Goal: Task Accomplishment & Management: Manage account settings

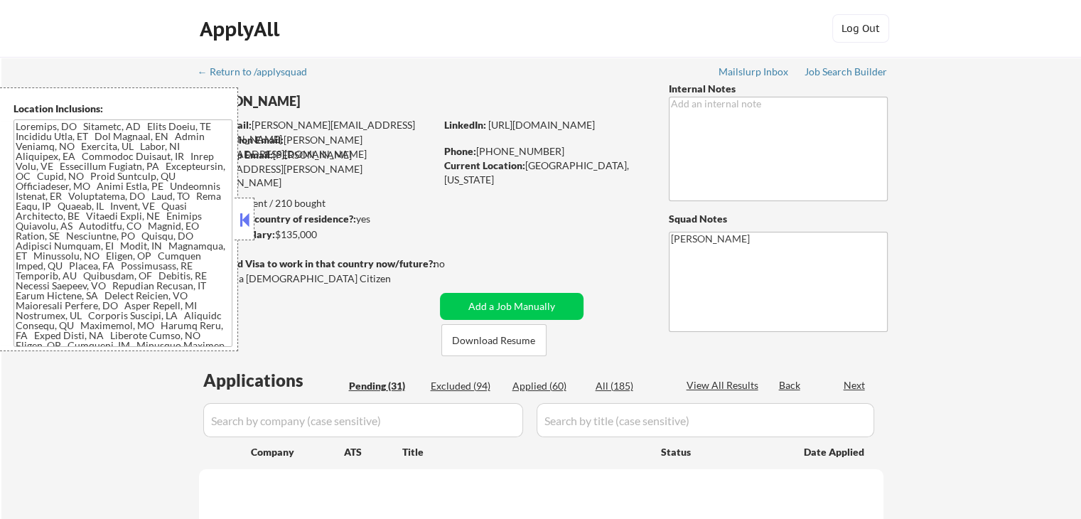
select select ""pending""
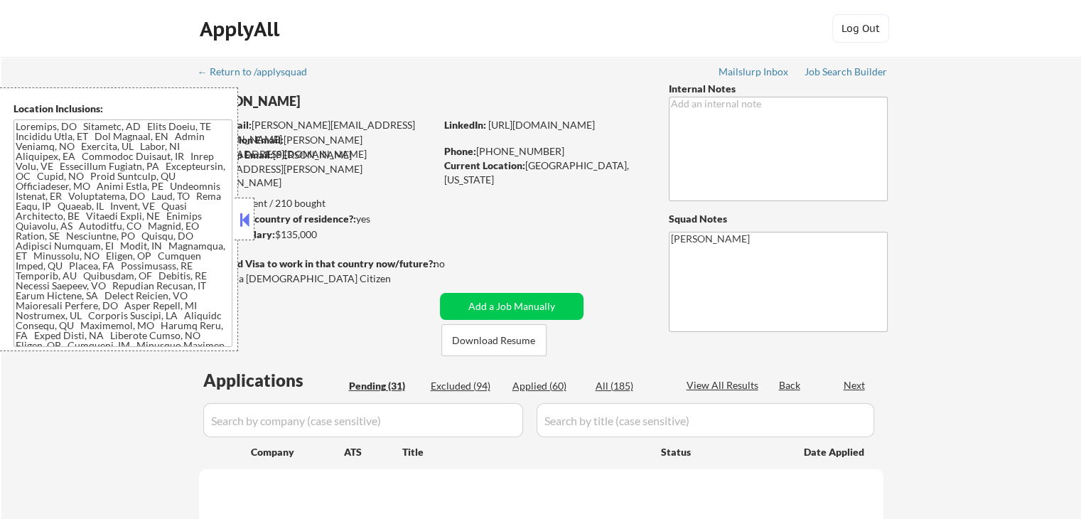
select select ""pending""
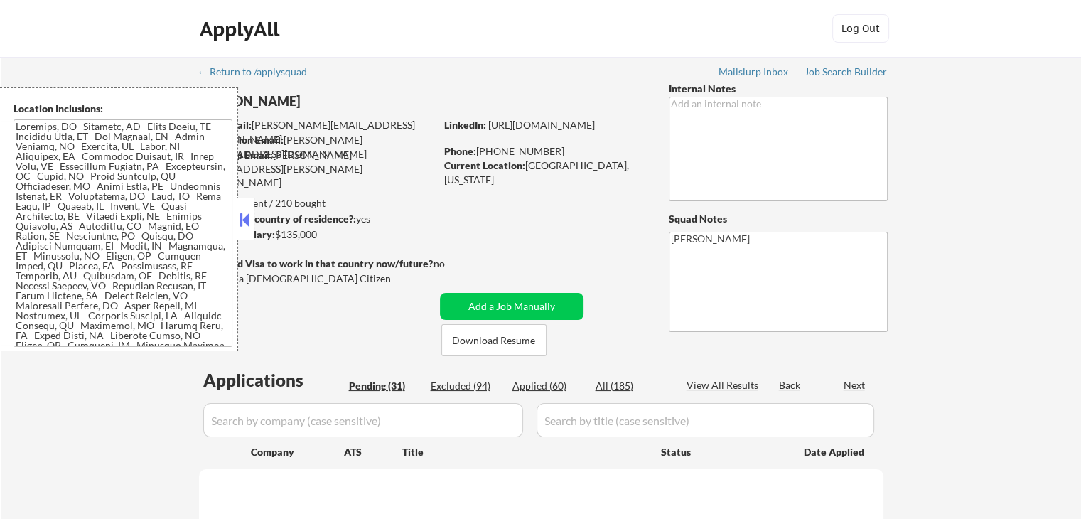
select select ""pending""
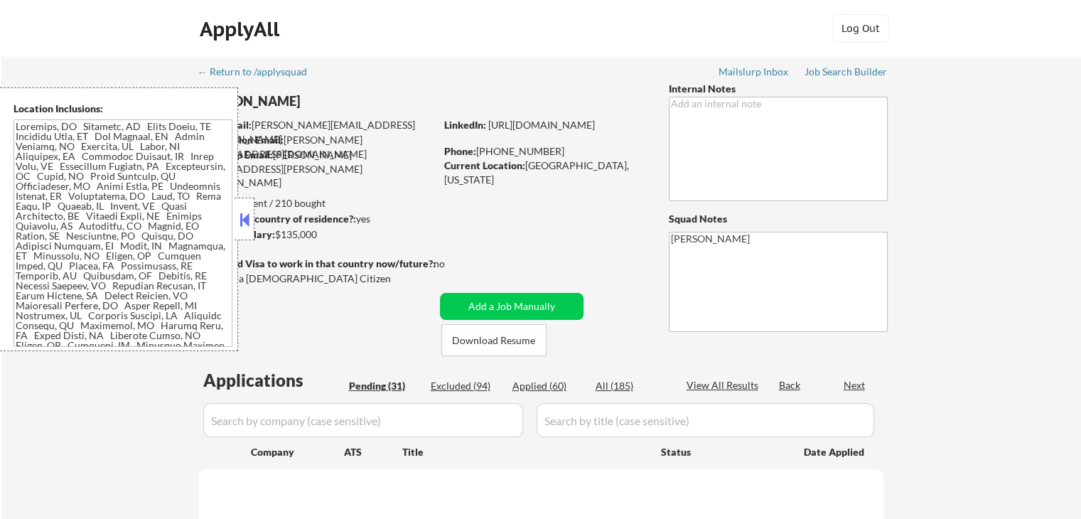
select select ""pending""
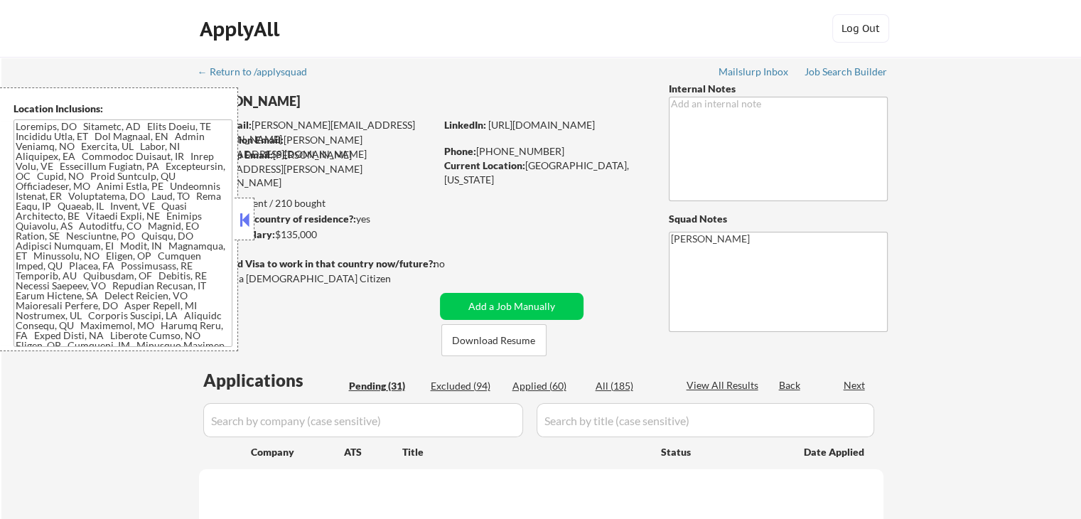
select select ""pending""
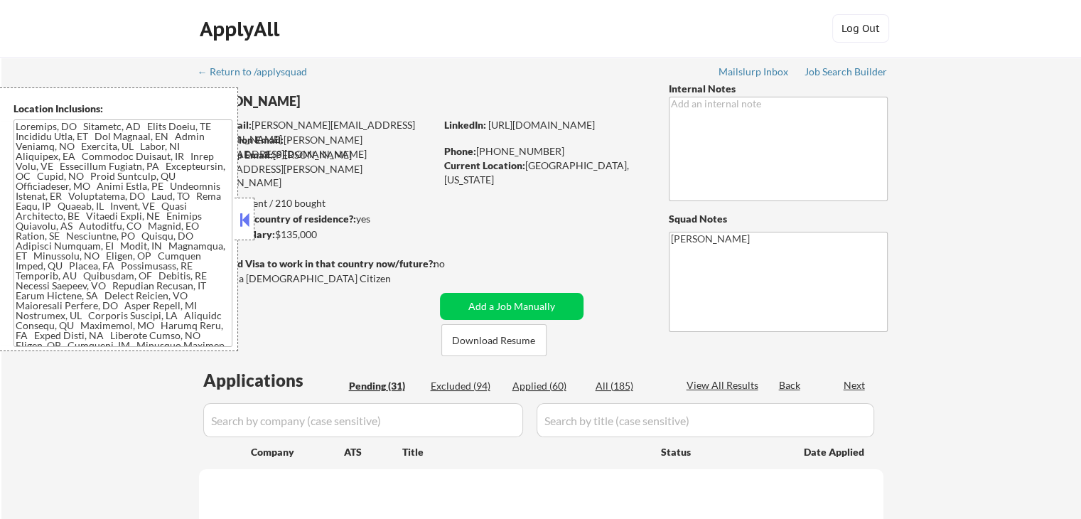
select select ""pending""
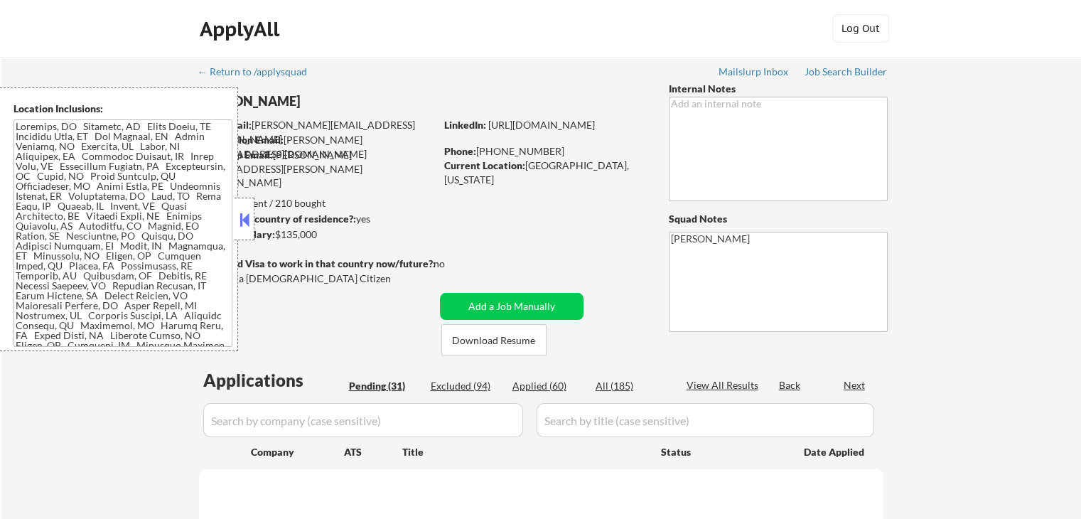
select select ""pending""
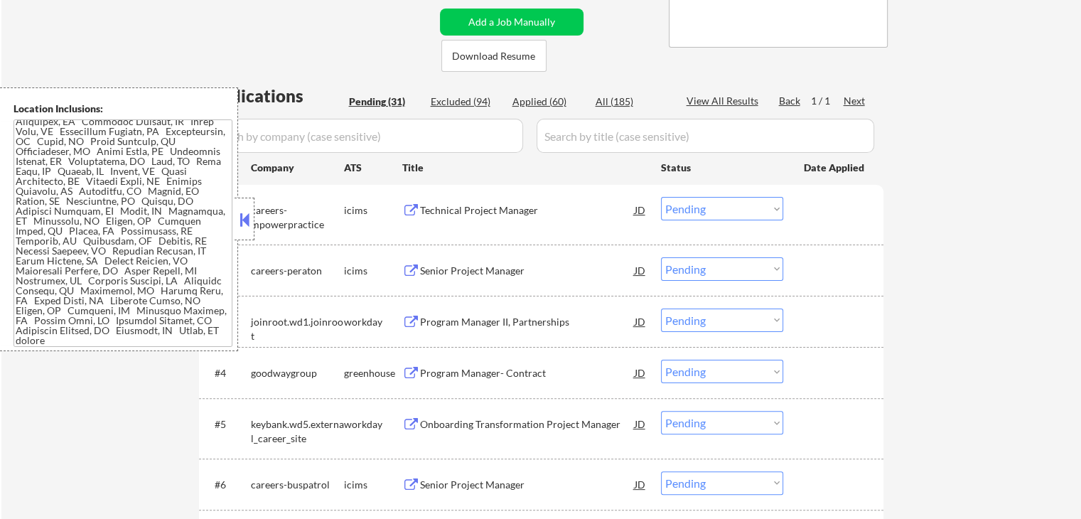
scroll to position [355, 0]
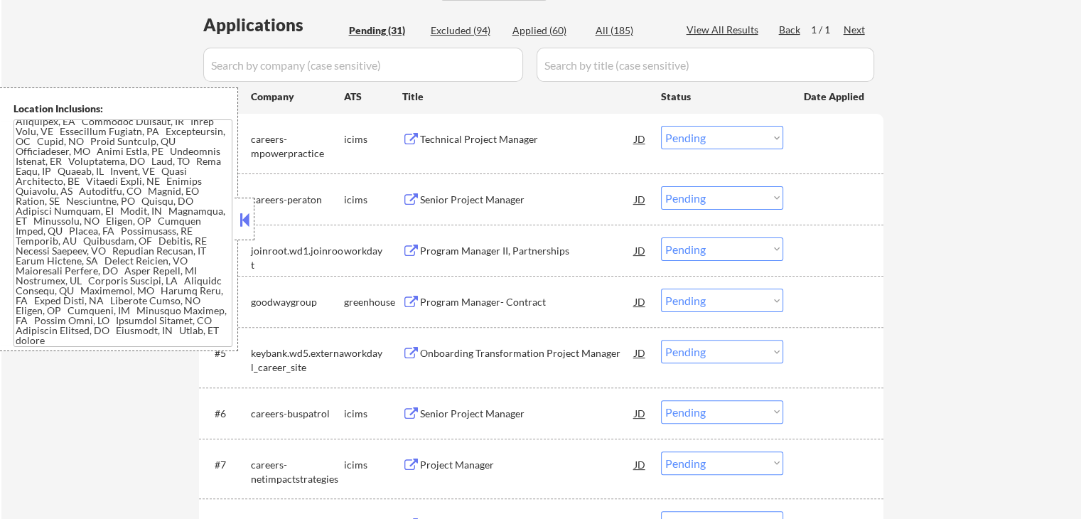
click at [412, 255] on button at bounding box center [411, 250] width 18 height 13
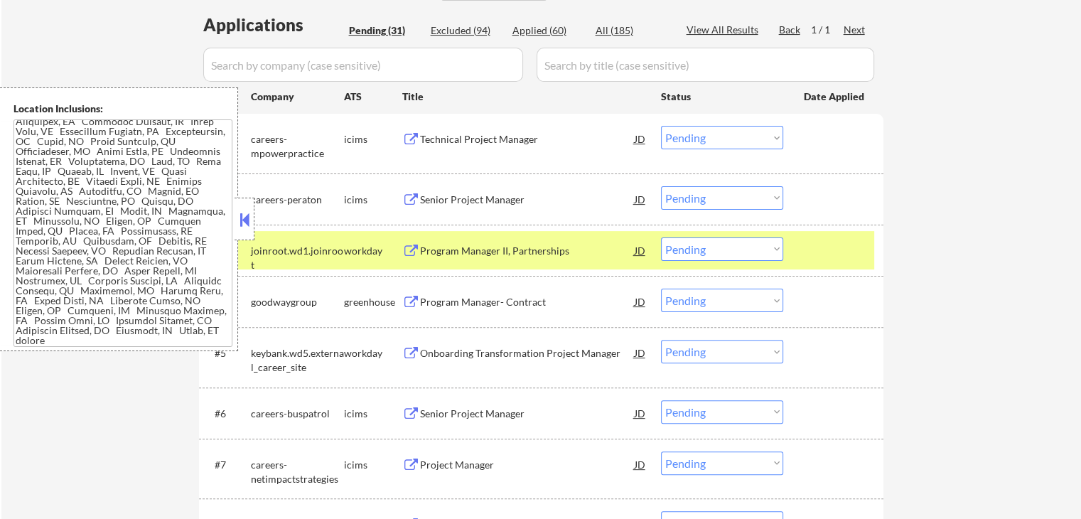
click at [733, 251] on select "Choose an option... Pending Applied Excluded (Questions) Excluded (Expired) Exc…" at bounding box center [722, 248] width 122 height 23
click at [661, 237] on select "Choose an option... Pending Applied Excluded (Questions) Excluded (Expired) Exc…" at bounding box center [722, 248] width 122 height 23
click at [410, 297] on button at bounding box center [411, 302] width 18 height 13
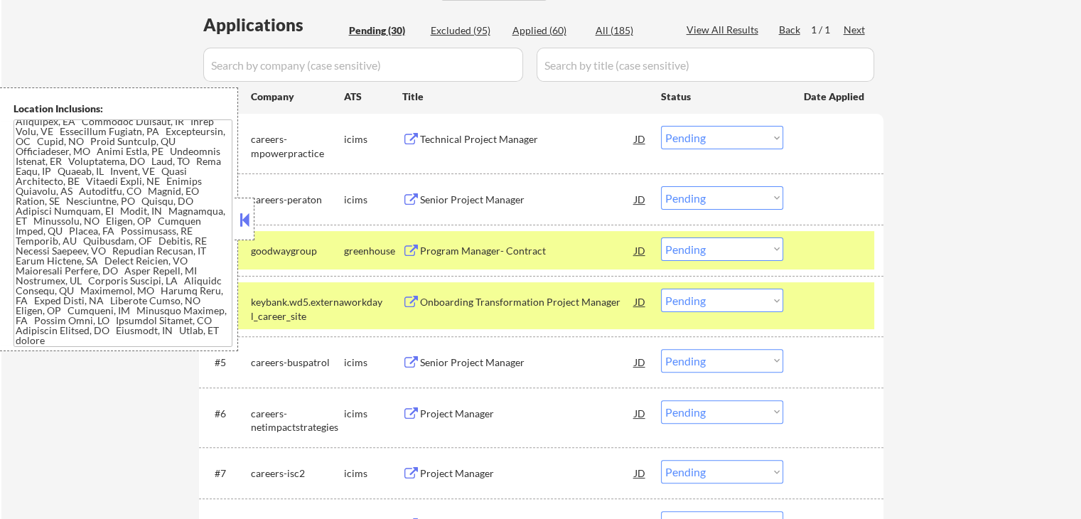
click at [730, 250] on select "Choose an option... Pending Applied Excluded (Questions) Excluded (Expired) Exc…" at bounding box center [722, 248] width 122 height 23
click at [661, 237] on select "Choose an option... Pending Applied Excluded (Questions) Excluded (Expired) Exc…" at bounding box center [722, 248] width 122 height 23
click at [418, 303] on button at bounding box center [411, 302] width 18 height 13
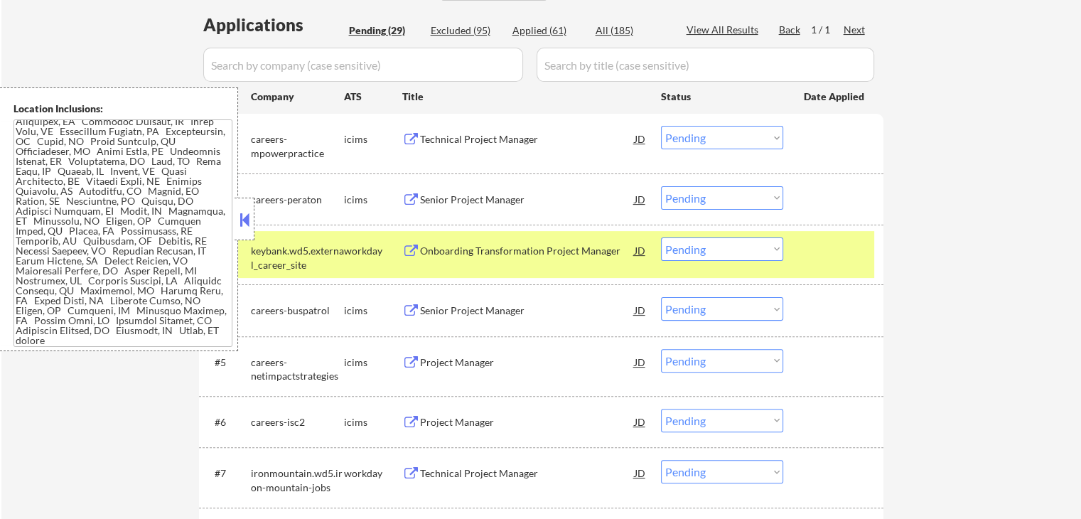
click at [702, 253] on select "Choose an option... Pending Applied Excluded (Questions) Excluded (Expired) Exc…" at bounding box center [722, 248] width 122 height 23
click at [661, 237] on select "Choose an option... Pending Applied Excluded (Questions) Excluded (Expired) Exc…" at bounding box center [722, 248] width 122 height 23
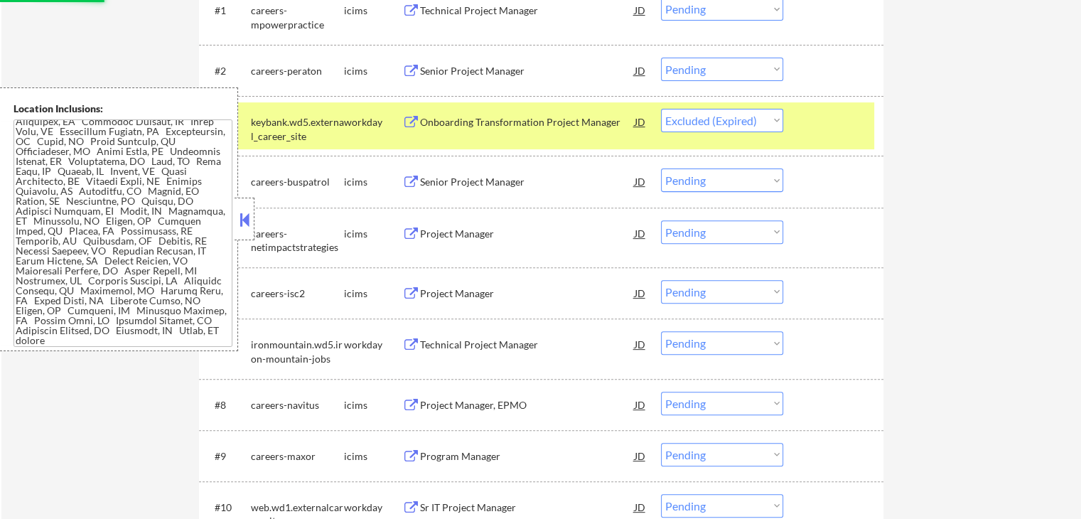
scroll to position [497, 0]
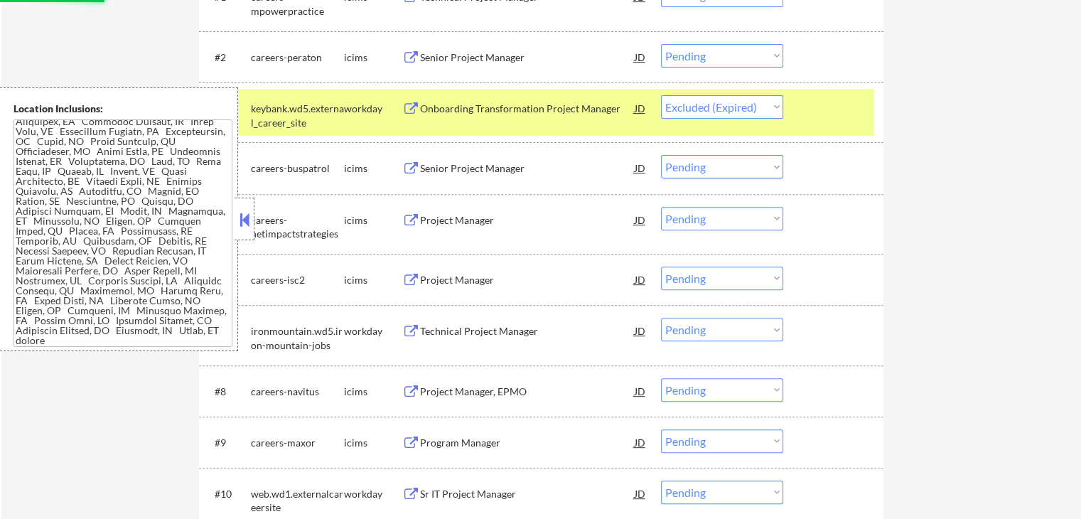
click at [409, 336] on button at bounding box center [411, 331] width 18 height 13
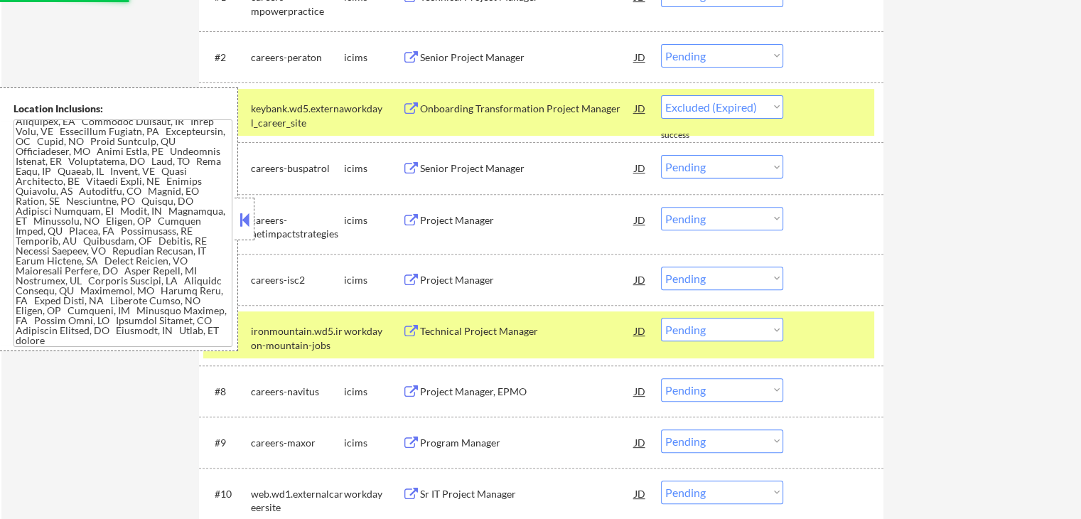
select select ""pending""
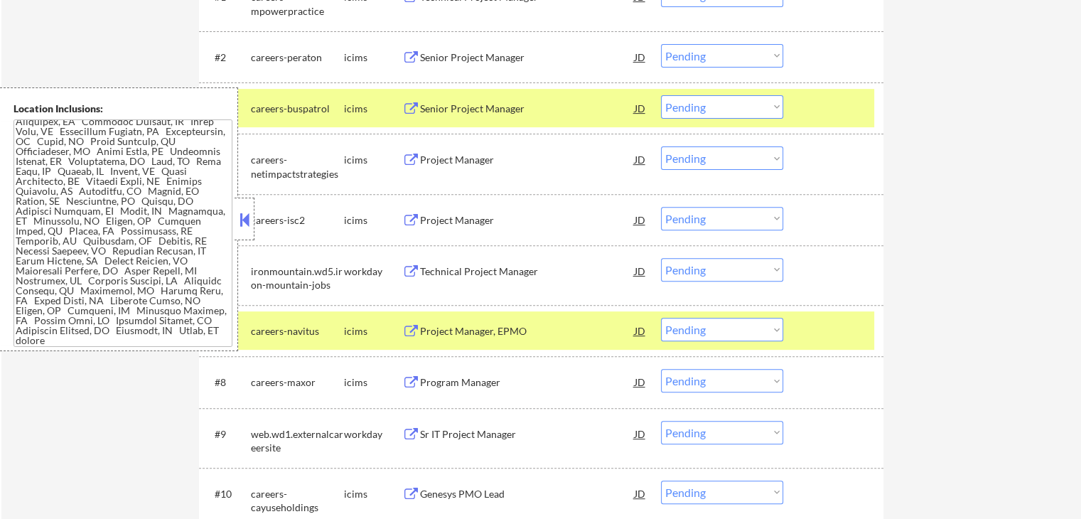
click at [705, 265] on select "Choose an option... Pending Applied Excluded (Questions) Excluded (Expired) Exc…" at bounding box center [722, 269] width 122 height 23
click at [661, 258] on select "Choose an option... Pending Applied Excluded (Questions) Excluded (Expired) Exc…" at bounding box center [722, 269] width 122 height 23
select select ""pending""
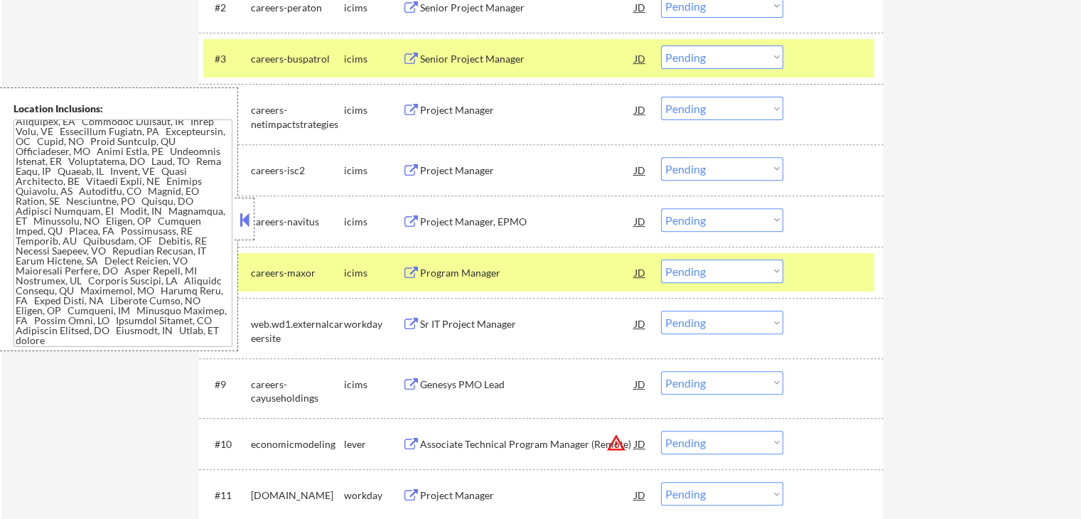
scroll to position [639, 0]
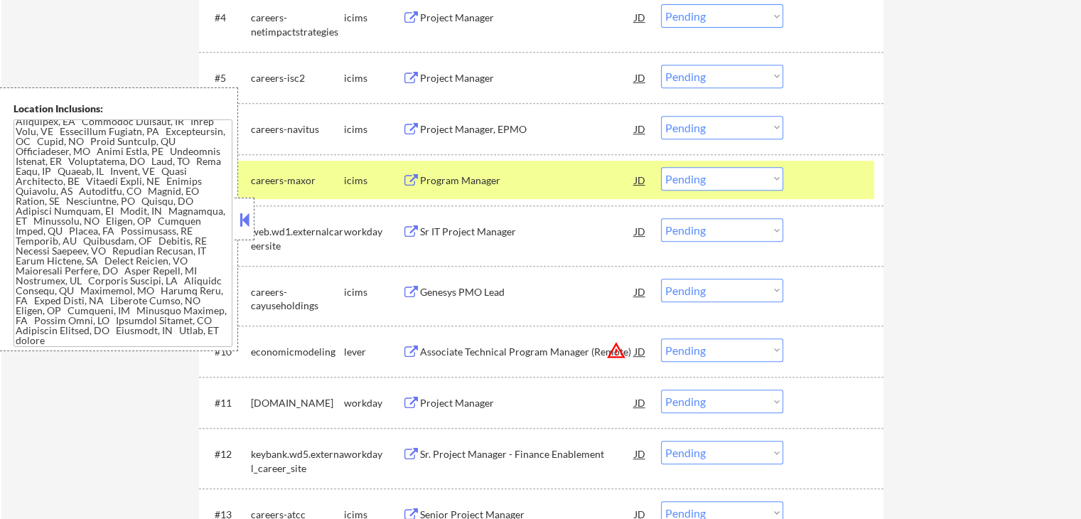
click at [410, 230] on button at bounding box center [411, 231] width 18 height 13
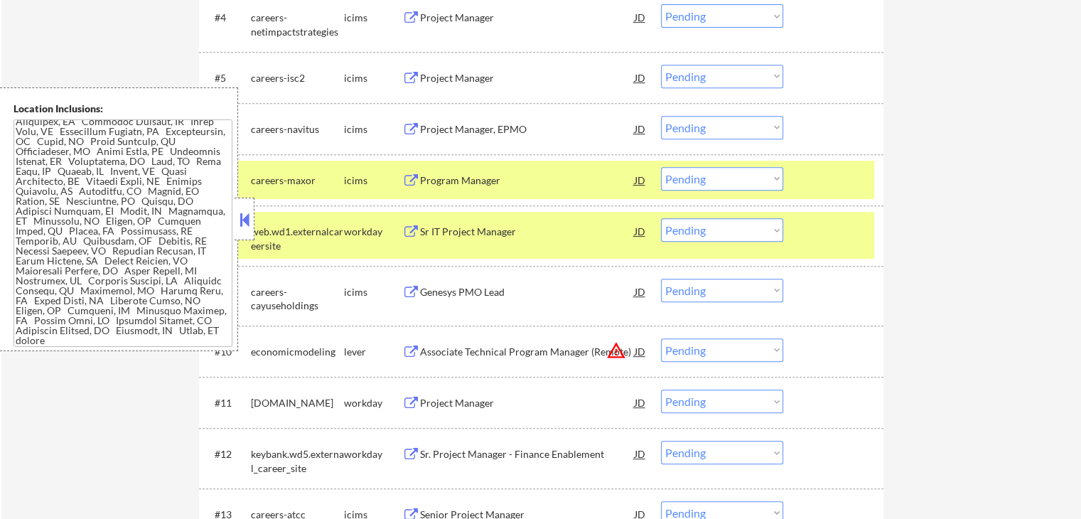
drag, startPoint x: 717, startPoint y: 229, endPoint x: 719, endPoint y: 237, distance: 7.4
click at [717, 229] on select "Choose an option... Pending Applied Excluded (Questions) Excluded (Expired) Exc…" at bounding box center [722, 229] width 122 height 23
click at [661, 218] on select "Choose an option... Pending Applied Excluded (Questions) Excluded (Expired) Exc…" at bounding box center [722, 229] width 122 height 23
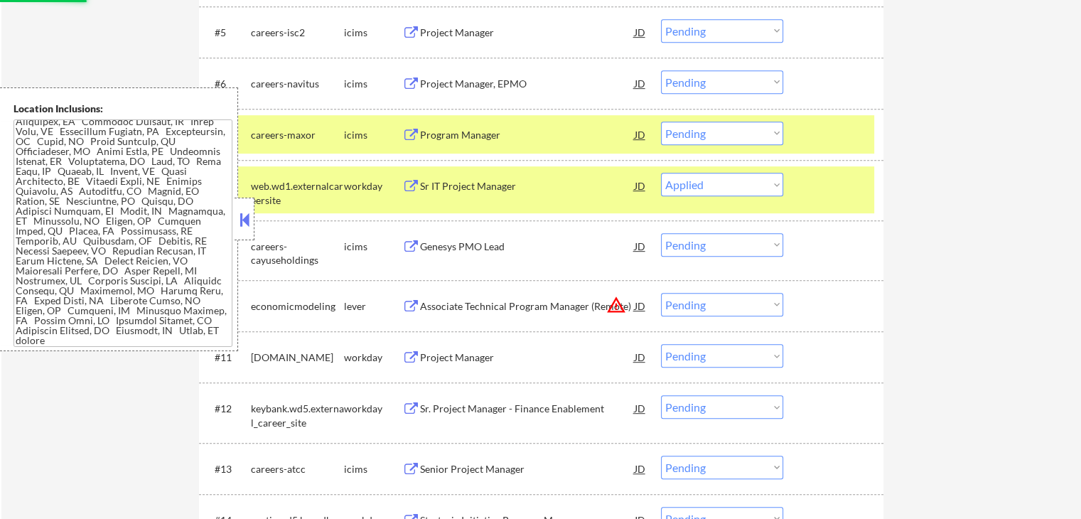
scroll to position [710, 0]
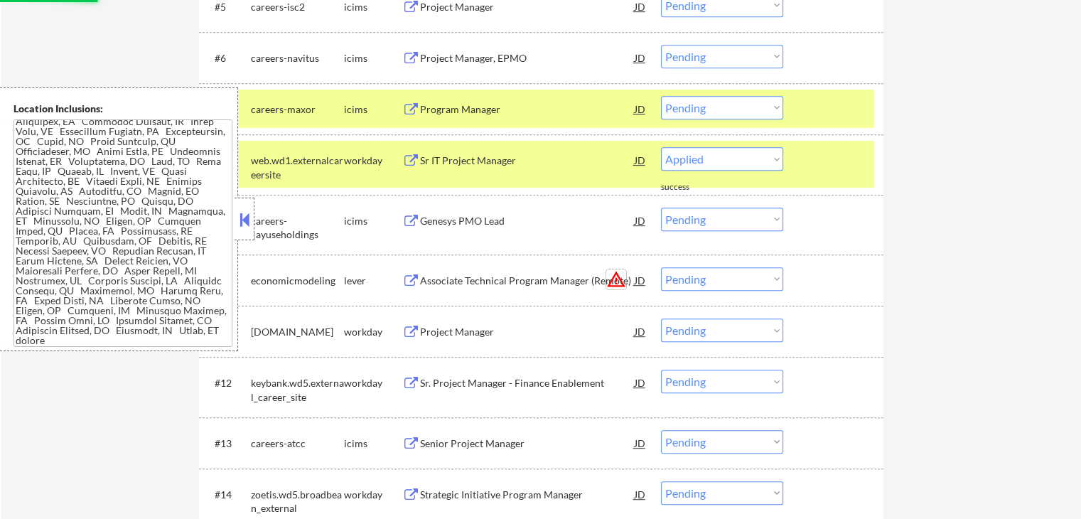
click at [622, 281] on button "warning_amber" at bounding box center [616, 279] width 20 height 20
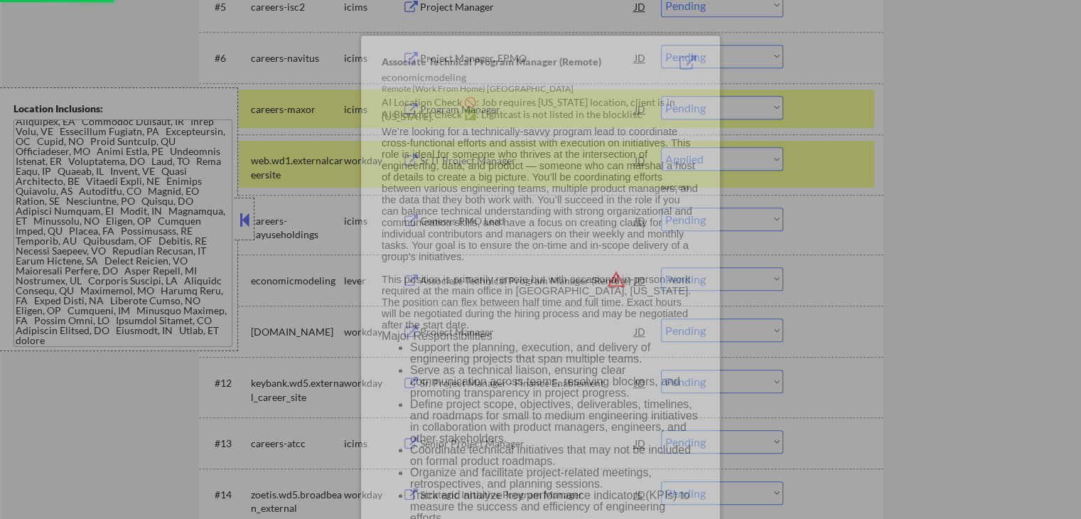
select select ""pending""
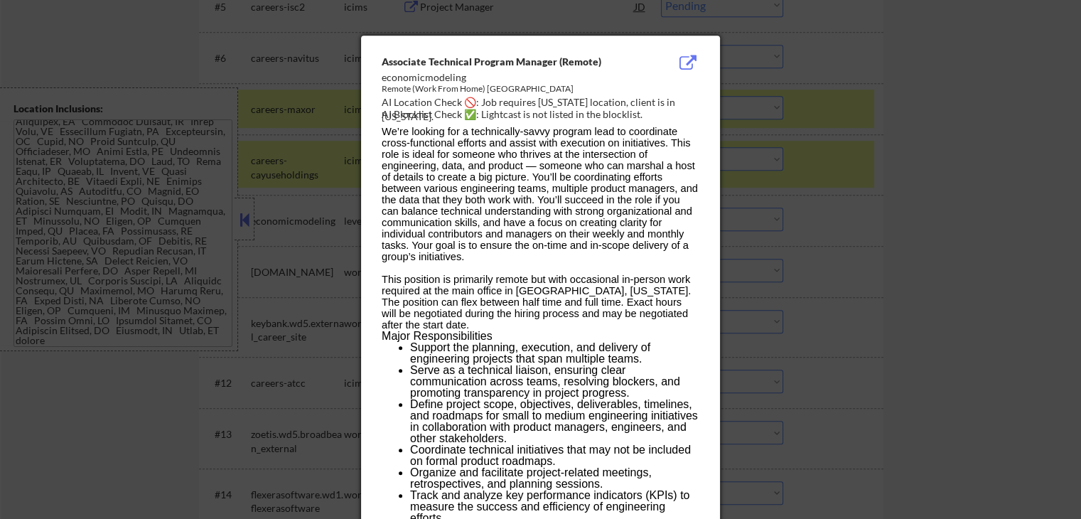
click at [884, 205] on div at bounding box center [540, 259] width 1081 height 519
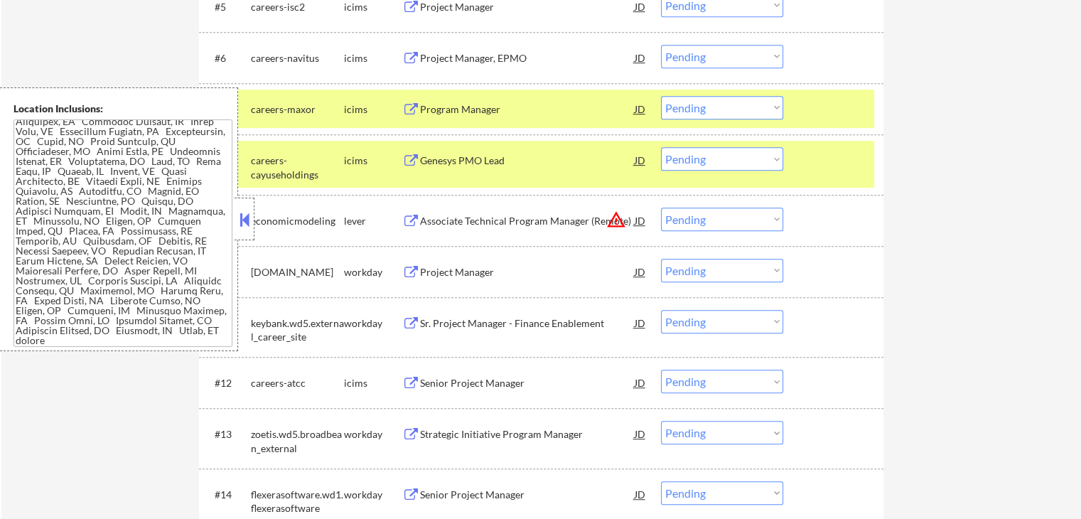
click at [721, 220] on select "Choose an option... Pending Applied Excluded (Questions) Excluded (Expired) Exc…" at bounding box center [722, 218] width 122 height 23
click at [661, 207] on select "Choose an option... Pending Applied Excluded (Questions) Excluded (Expired) Exc…" at bounding box center [722, 218] width 122 height 23
click at [893, 286] on div "← Return to /applysquad Mailslurp Inbox Job Search Builder [PERSON_NAME] User E…" at bounding box center [541, 289] width 709 height 1886
click at [404, 264] on div "Project Manager JD warning_amber" at bounding box center [524, 272] width 245 height 26
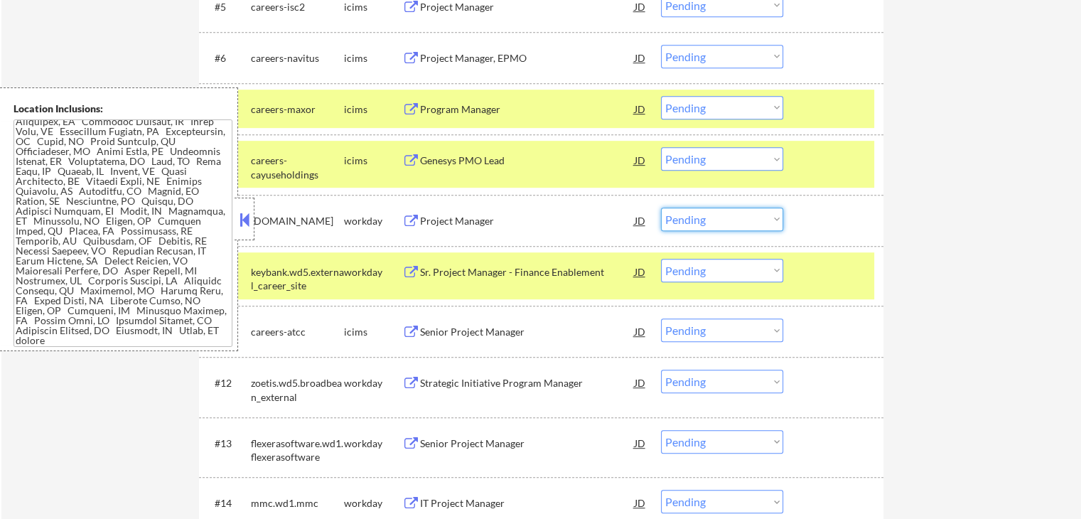
click at [720, 222] on select "Choose an option... Pending Applied Excluded (Questions) Excluded (Expired) Exc…" at bounding box center [722, 218] width 122 height 23
click at [661, 207] on select "Choose an option... Pending Applied Excluded (Questions) Excluded (Expired) Exc…" at bounding box center [722, 218] width 122 height 23
click at [409, 271] on button at bounding box center [411, 272] width 18 height 13
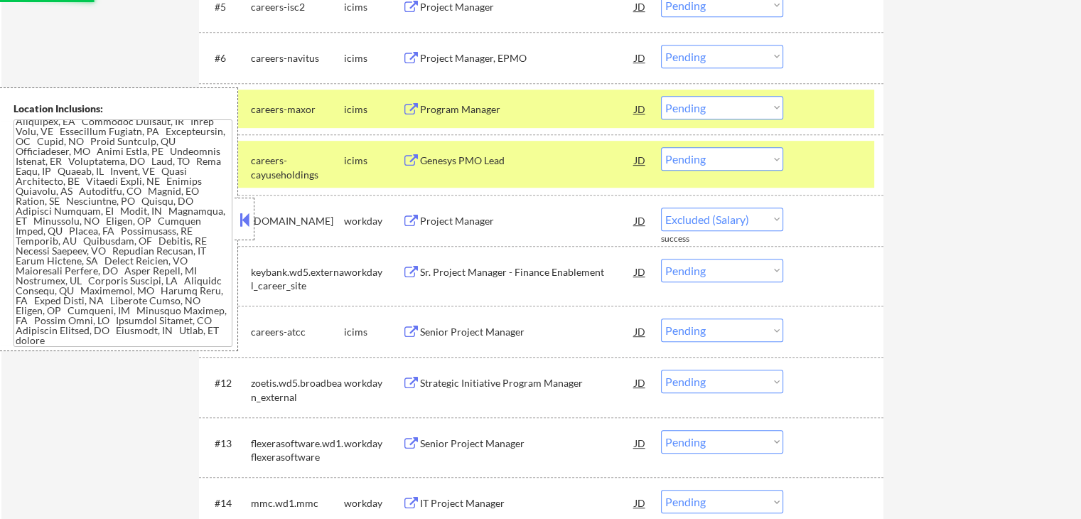
select select ""pending""
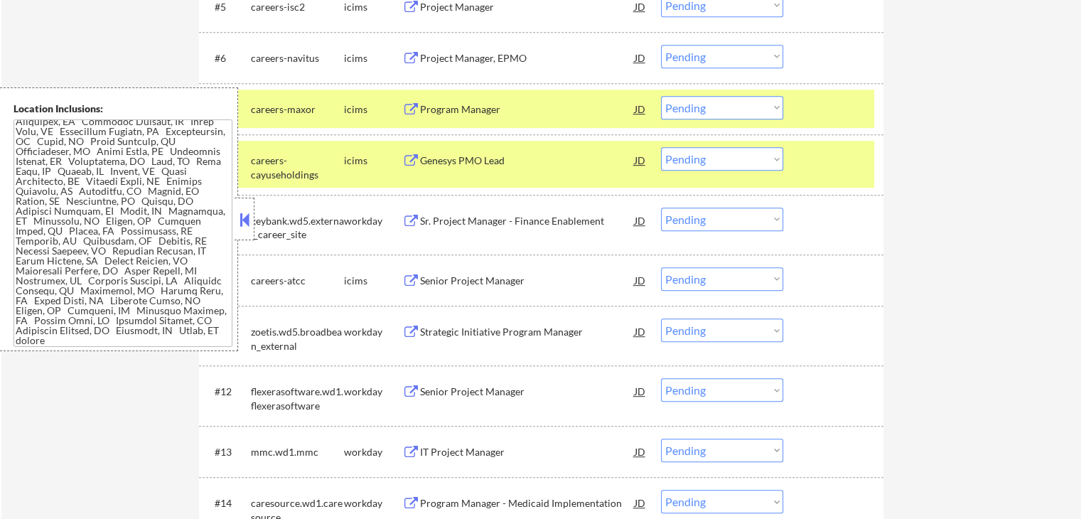
scroll to position [29, 0]
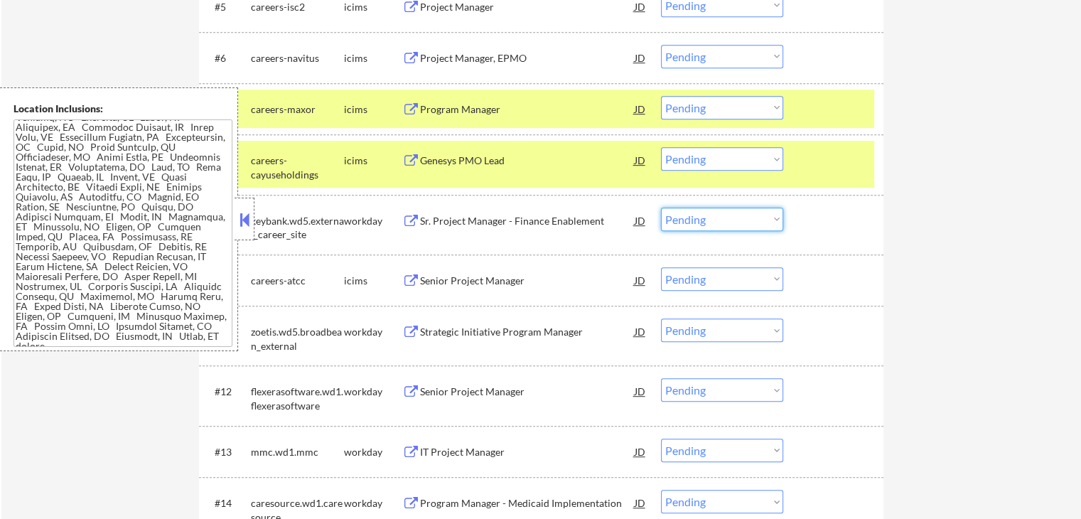
click at [708, 220] on select "Choose an option... Pending Applied Excluded (Questions) Excluded (Expired) Exc…" at bounding box center [722, 218] width 122 height 23
click at [661, 207] on select "Choose an option... Pending Applied Excluded (Questions) Excluded (Expired) Exc…" at bounding box center [722, 218] width 122 height 23
select select ""pending""
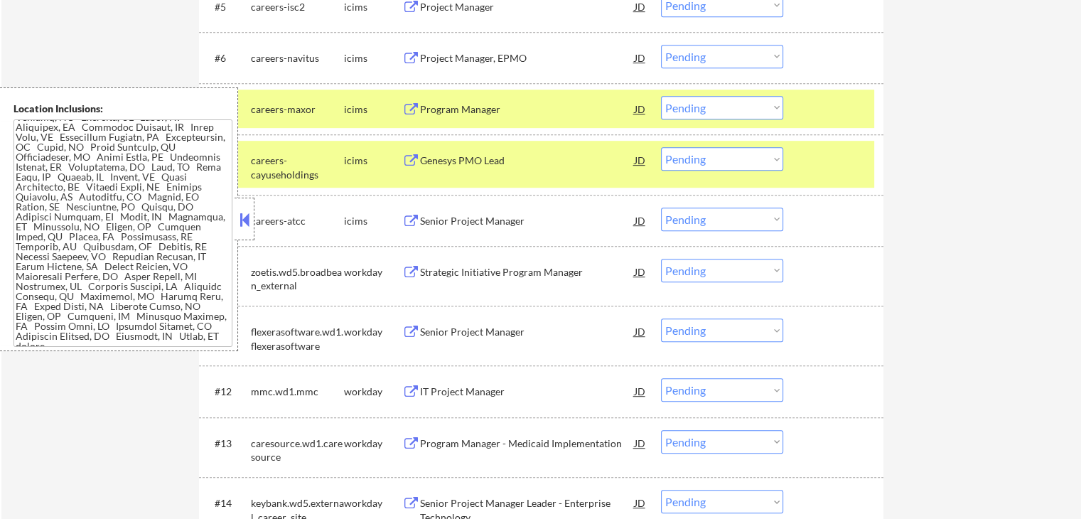
click at [409, 273] on button at bounding box center [411, 272] width 18 height 13
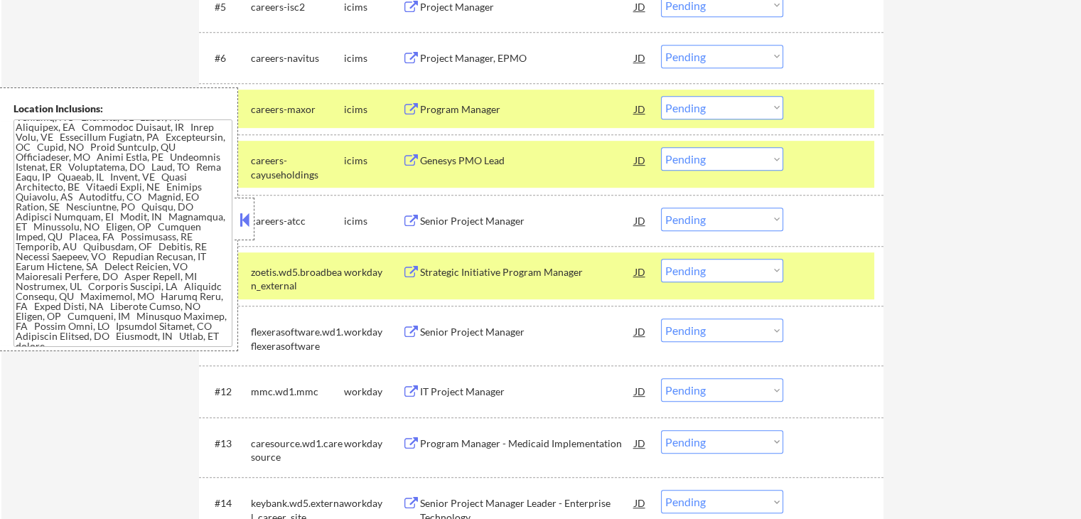
click at [692, 270] on select "Choose an option... Pending Applied Excluded (Questions) Excluded (Expired) Exc…" at bounding box center [722, 270] width 122 height 23
click at [661, 259] on select "Choose an option... Pending Applied Excluded (Questions) Excluded (Expired) Exc…" at bounding box center [722, 270] width 122 height 23
click at [411, 333] on button at bounding box center [411, 331] width 18 height 13
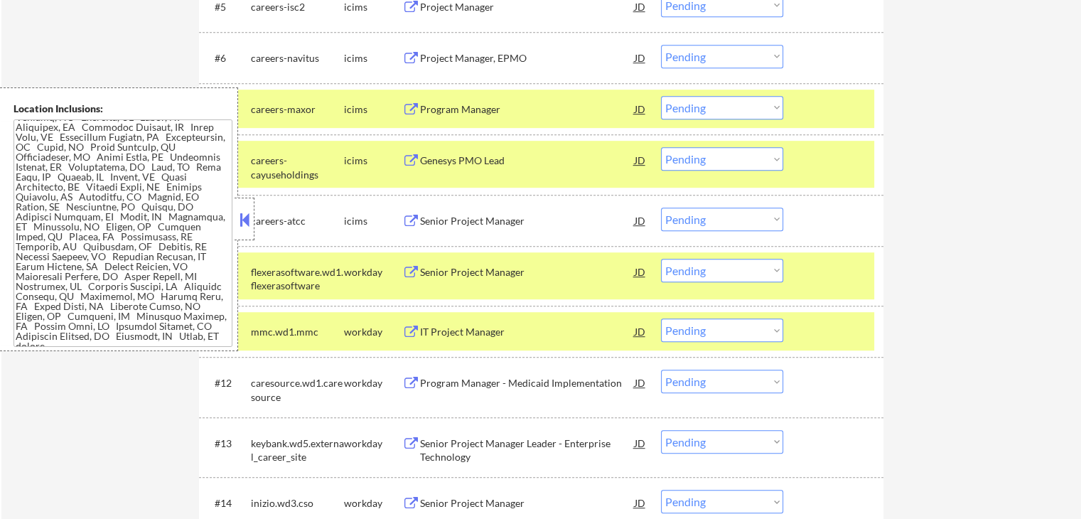
click at [407, 269] on button at bounding box center [411, 272] width 18 height 13
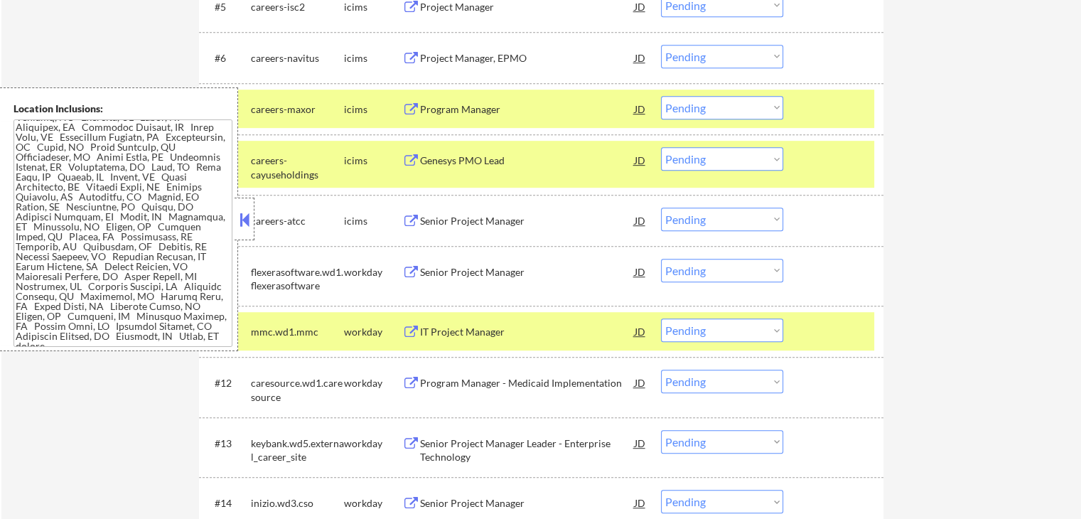
click at [709, 331] on select "Choose an option... Pending Applied Excluded (Questions) Excluded (Expired) Exc…" at bounding box center [722, 329] width 122 height 23
click at [698, 271] on select "Choose an option... Pending Applied Excluded (Questions) Excluded (Expired) Exc…" at bounding box center [722, 270] width 122 height 23
click at [661, 259] on select "Choose an option... Pending Applied Excluded (Questions) Excluded (Expired) Exc…" at bounding box center [722, 270] width 122 height 23
click at [408, 330] on button at bounding box center [411, 331] width 18 height 13
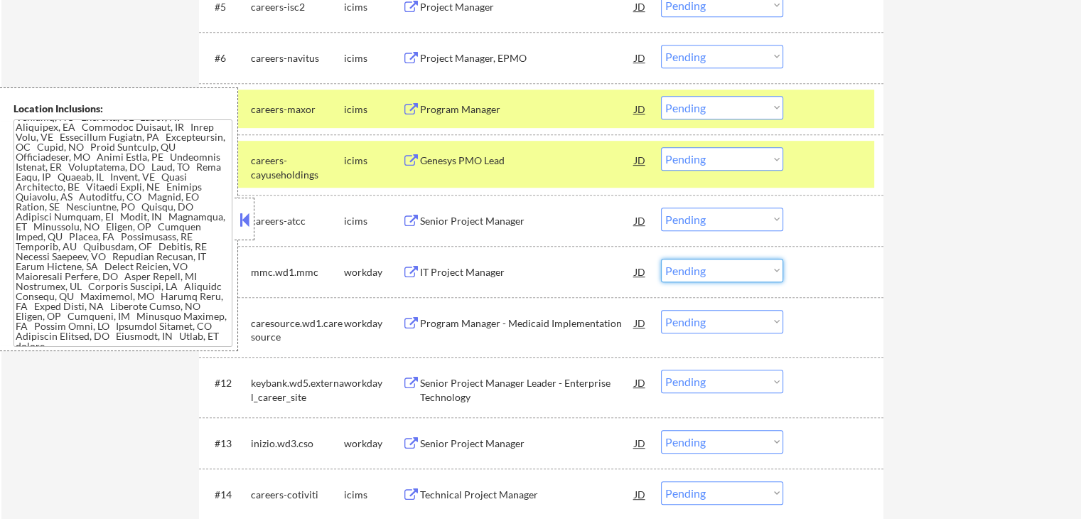
click at [713, 268] on select "Choose an option... Pending Applied Excluded (Questions) Excluded (Expired) Exc…" at bounding box center [722, 270] width 122 height 23
click at [661, 259] on select "Choose an option... Pending Applied Excluded (Questions) Excluded (Expired) Exc…" at bounding box center [722, 270] width 122 height 23
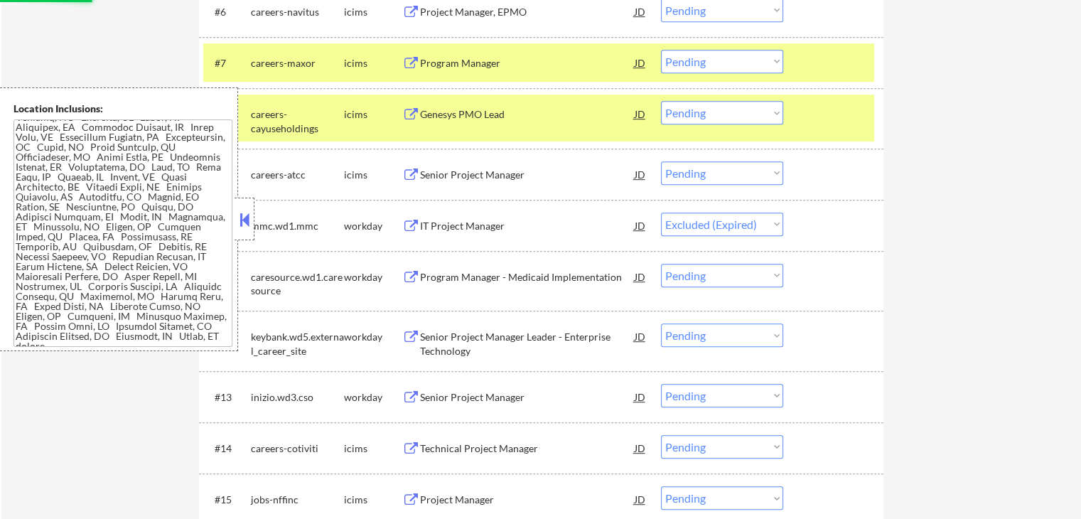
scroll to position [781, 0]
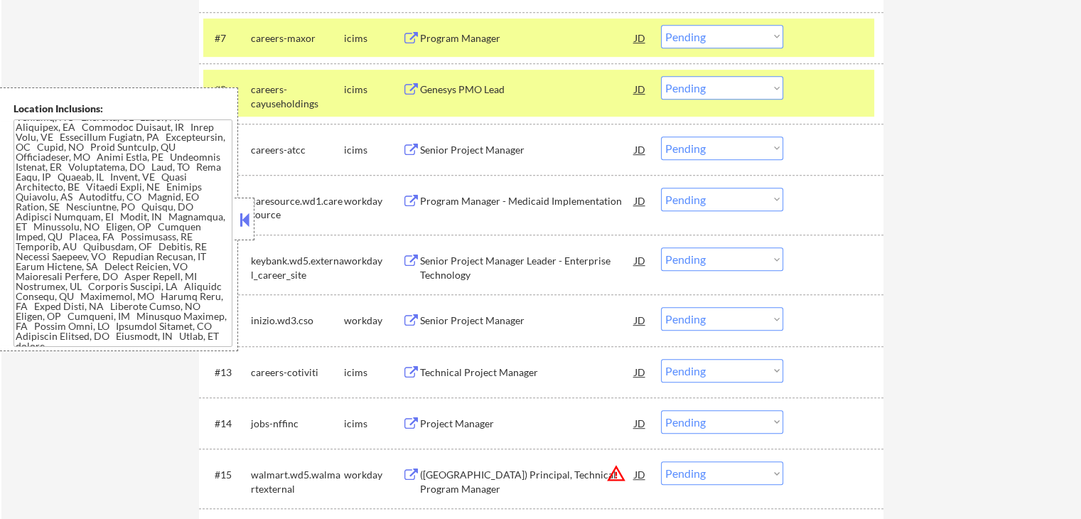
click at [884, 236] on div "← Return to /applysquad Mailslurp Inbox Job Search Builder [PERSON_NAME] User E…" at bounding box center [541, 51] width 709 height 1552
click at [408, 197] on button at bounding box center [411, 201] width 18 height 13
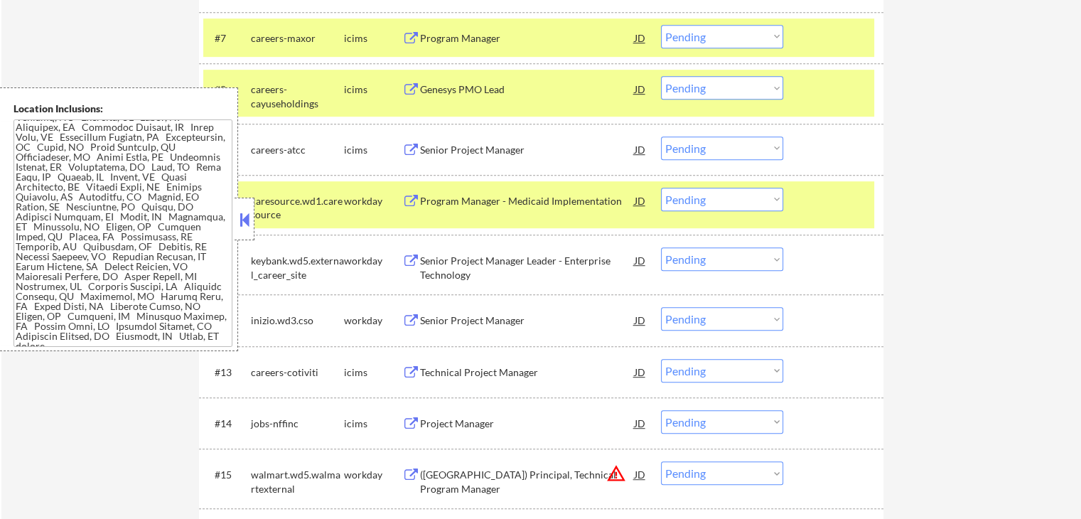
click at [721, 200] on select "Choose an option... Pending Applied Excluded (Questions) Excluded (Expired) Exc…" at bounding box center [722, 199] width 122 height 23
click at [661, 188] on select "Choose an option... Pending Applied Excluded (Questions) Excluded (Expired) Exc…" at bounding box center [722, 199] width 122 height 23
click at [413, 260] on button at bounding box center [411, 260] width 18 height 13
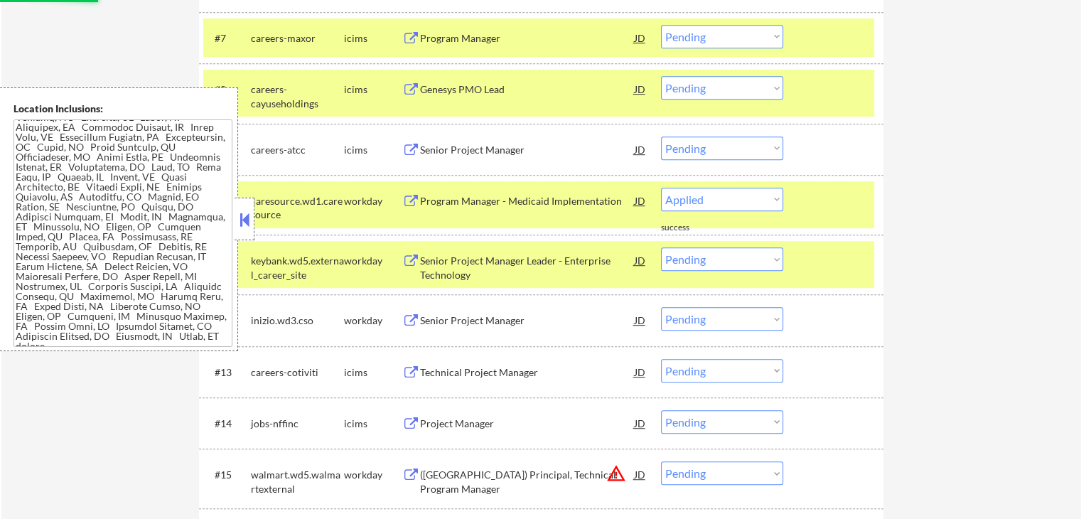
select select ""pending""
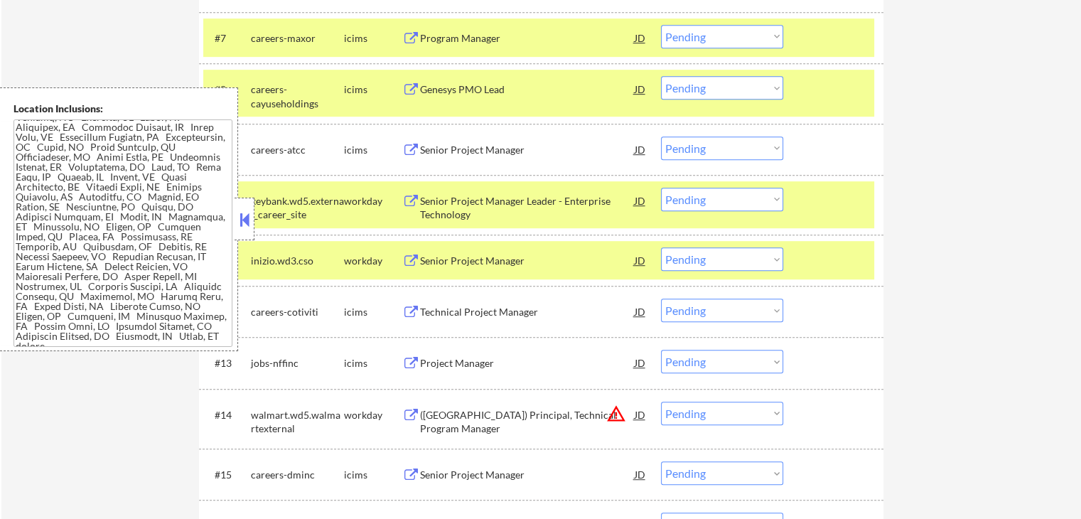
scroll to position [20, 0]
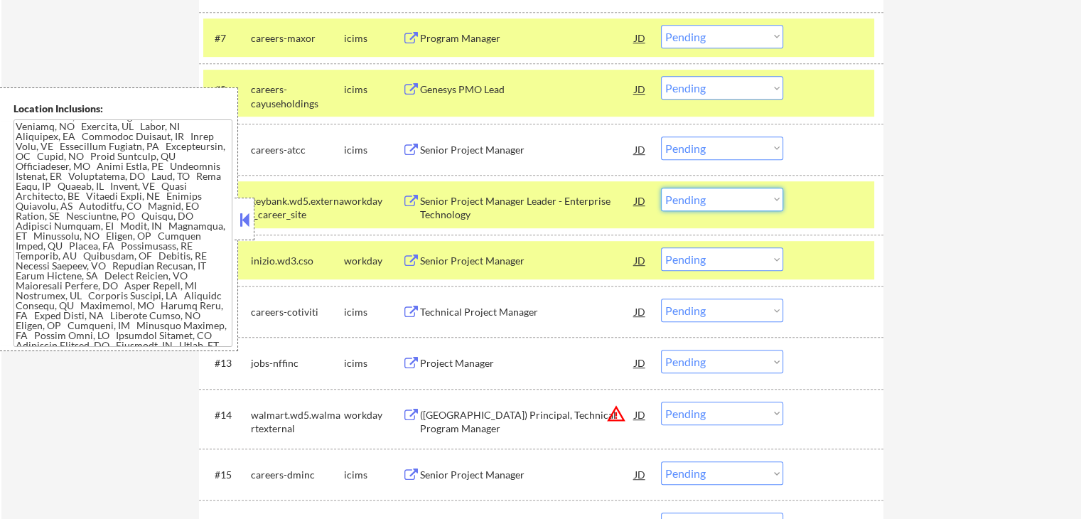
click at [716, 202] on select "Choose an option... Pending Applied Excluded (Questions) Excluded (Expired) Exc…" at bounding box center [722, 199] width 122 height 23
click at [661, 188] on select "Choose an option... Pending Applied Excluded (Questions) Excluded (Expired) Exc…" at bounding box center [722, 199] width 122 height 23
click at [407, 256] on button at bounding box center [411, 260] width 18 height 13
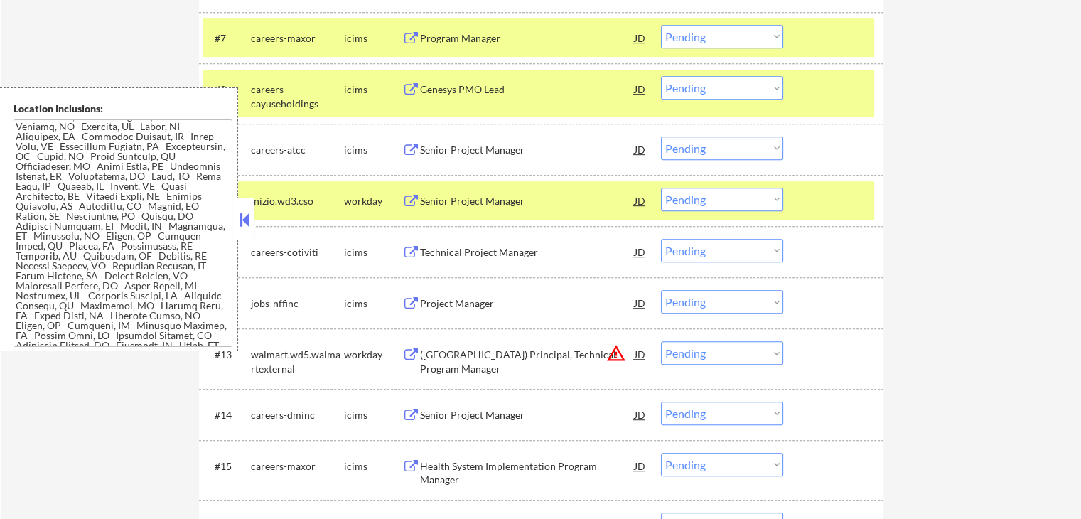
click at [718, 205] on select "Choose an option... Pending Applied Excluded (Questions) Excluded (Expired) Exc…" at bounding box center [722, 199] width 122 height 23
click at [661, 188] on select "Choose an option... Pending Applied Excluded (Questions) Excluded (Expired) Exc…" at bounding box center [722, 199] width 122 height 23
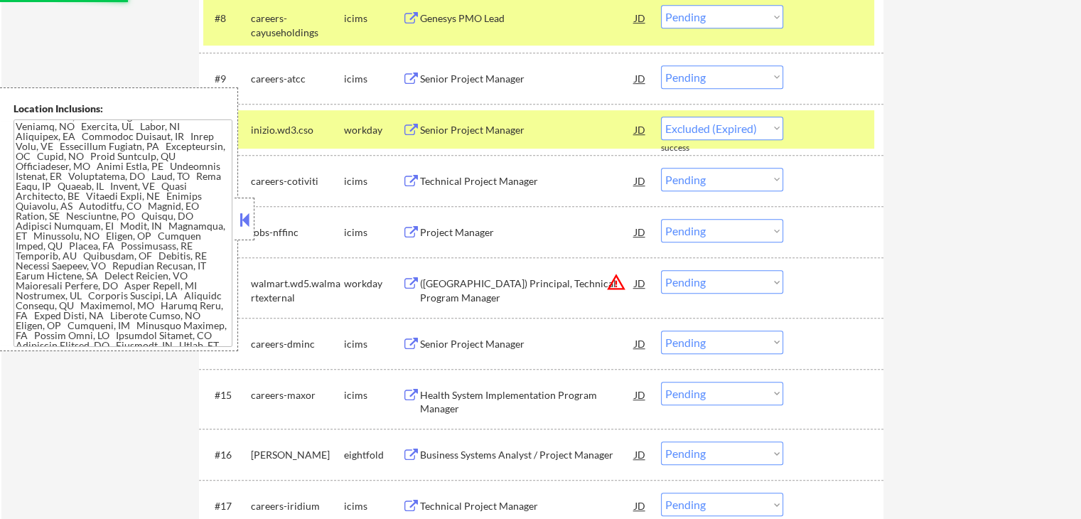
scroll to position [924, 0]
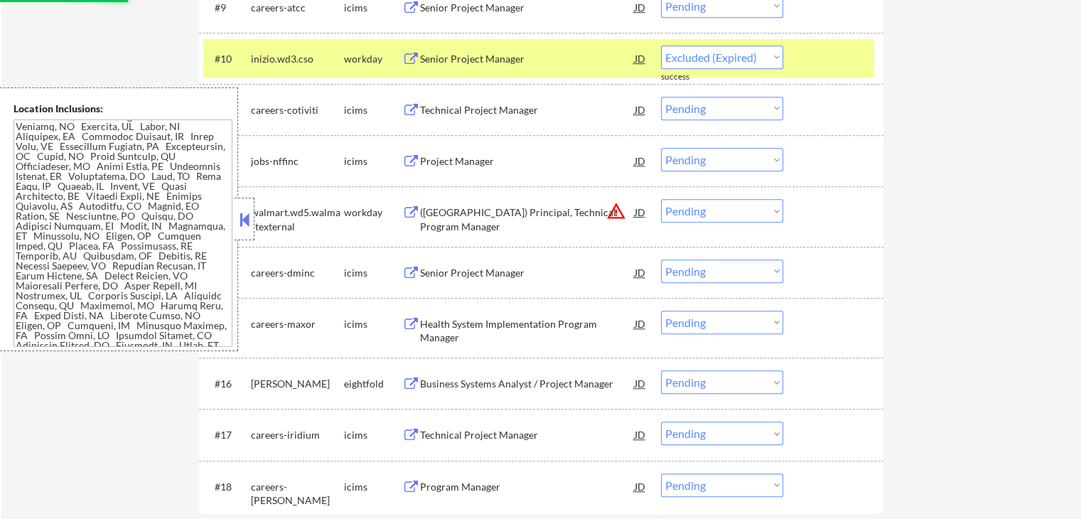
select select ""pending""
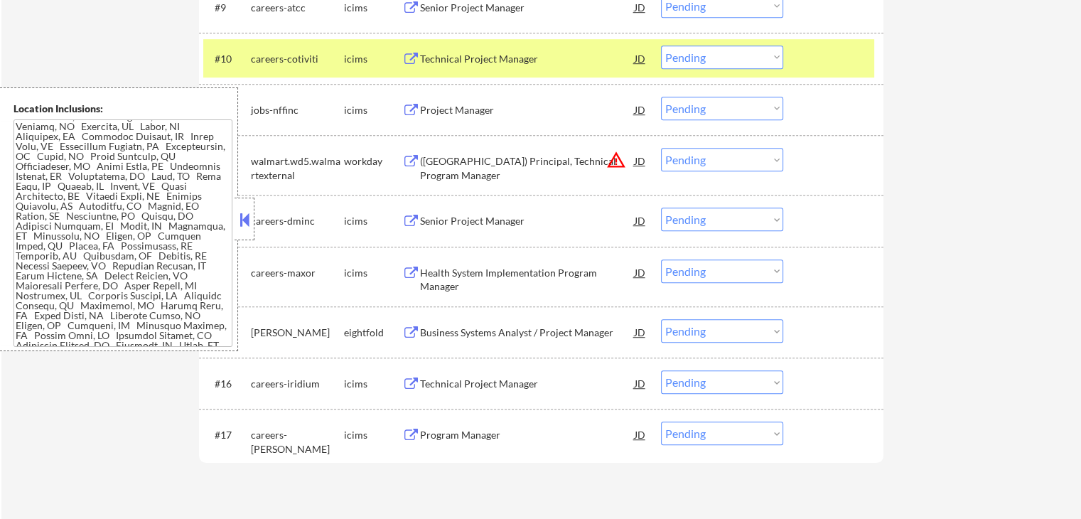
click at [409, 330] on button at bounding box center [411, 332] width 18 height 13
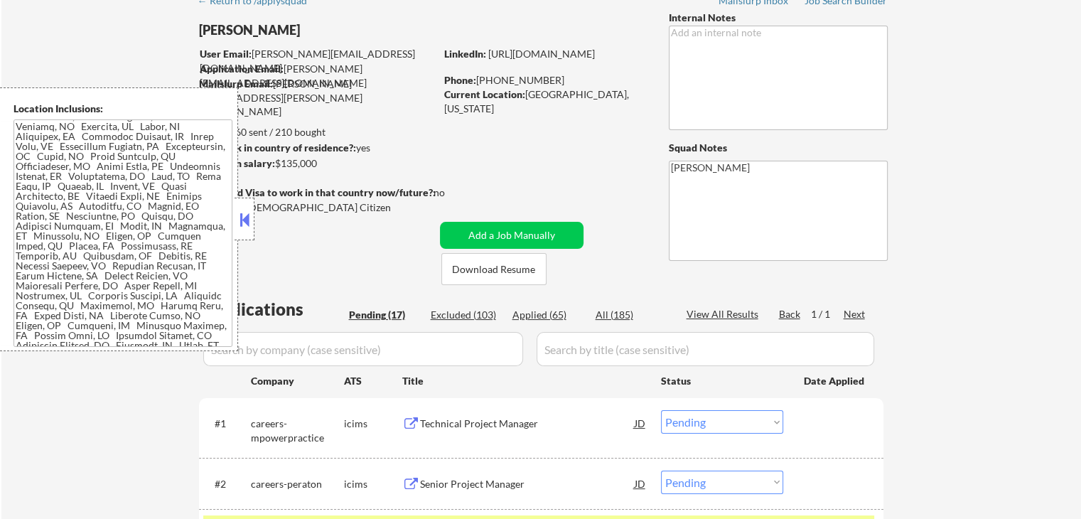
scroll to position [142, 0]
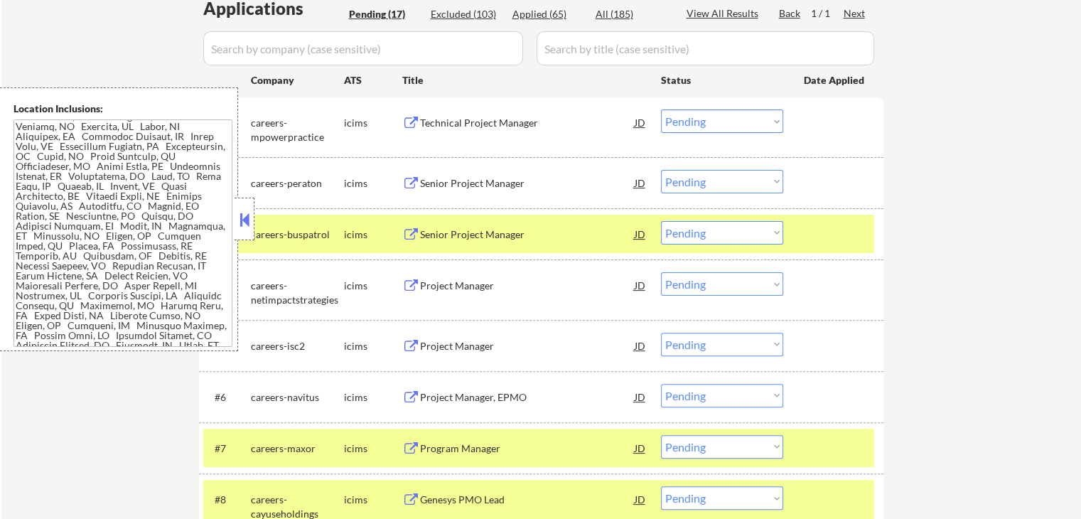
scroll to position [284, 0]
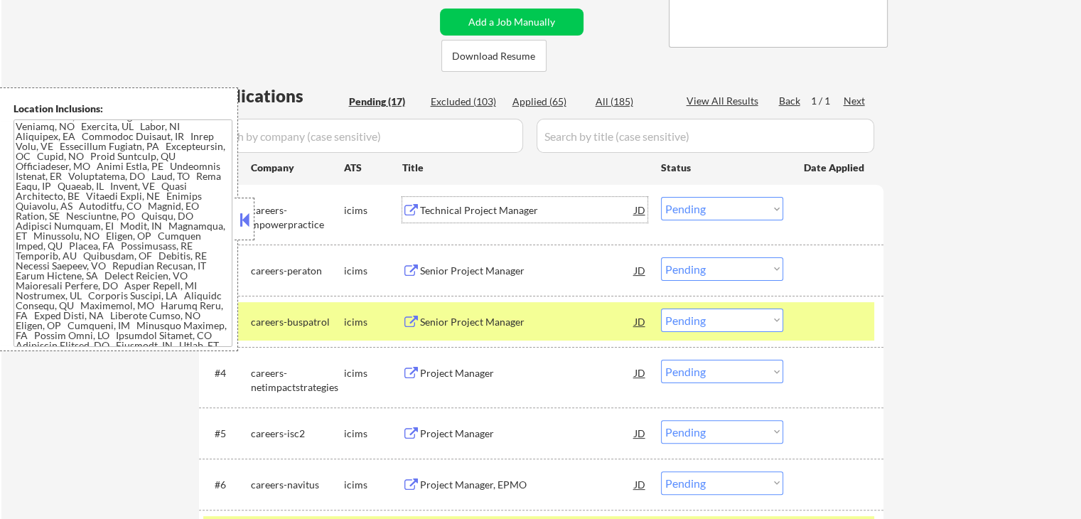
click at [404, 200] on div "Technical Project Manager JD" at bounding box center [524, 210] width 245 height 26
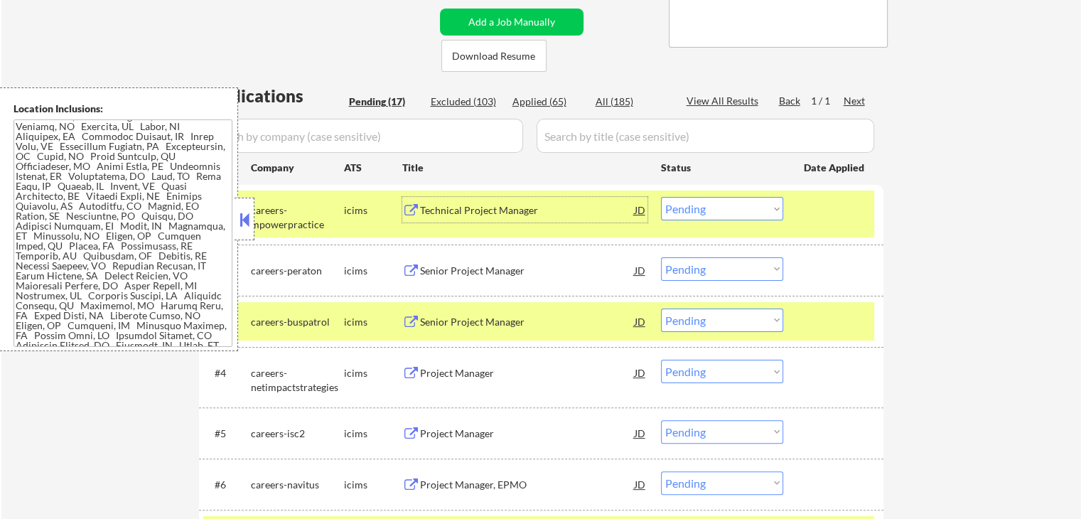
click at [416, 261] on div "Senior Project Manager JD" at bounding box center [524, 270] width 245 height 26
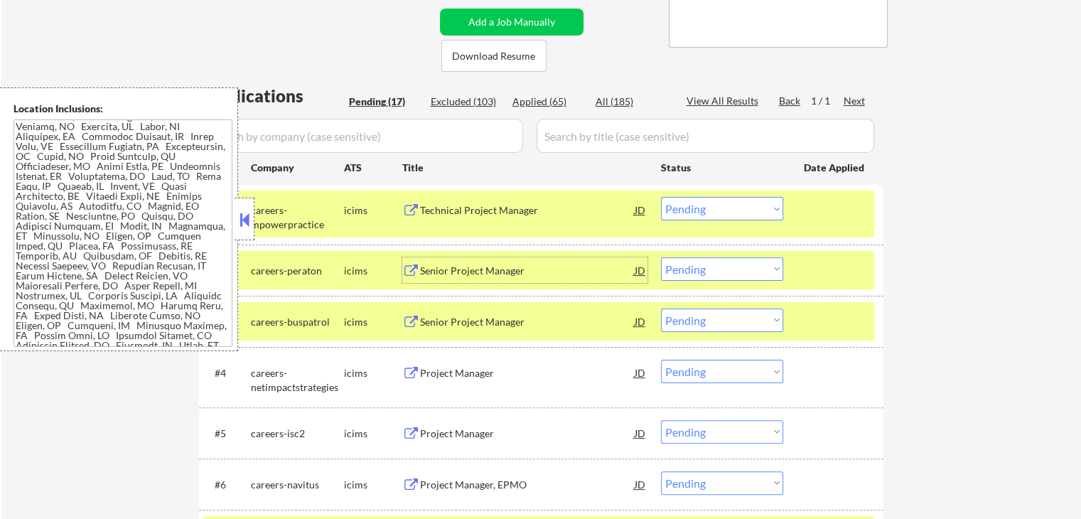
click at [409, 367] on button at bounding box center [411, 373] width 18 height 13
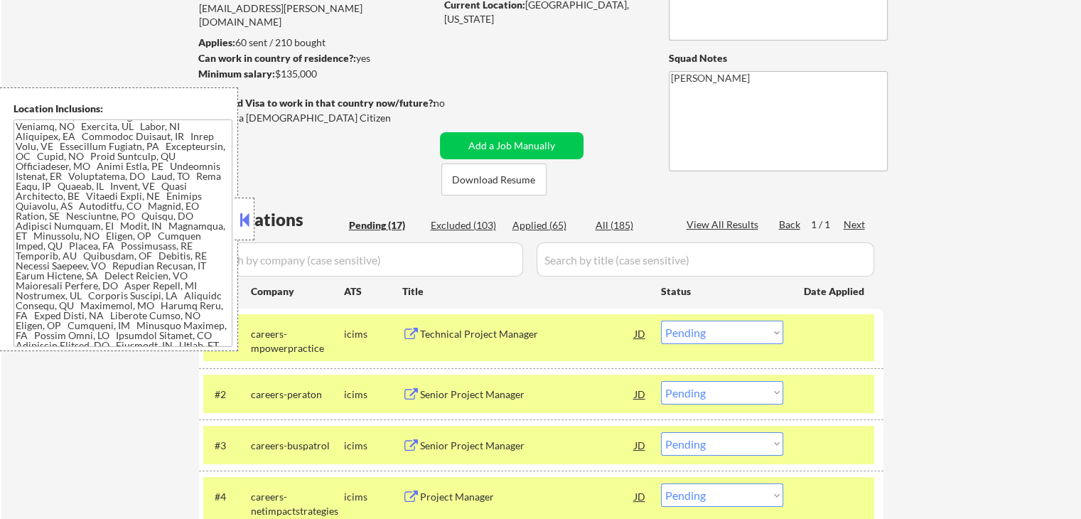
scroll to position [213, 0]
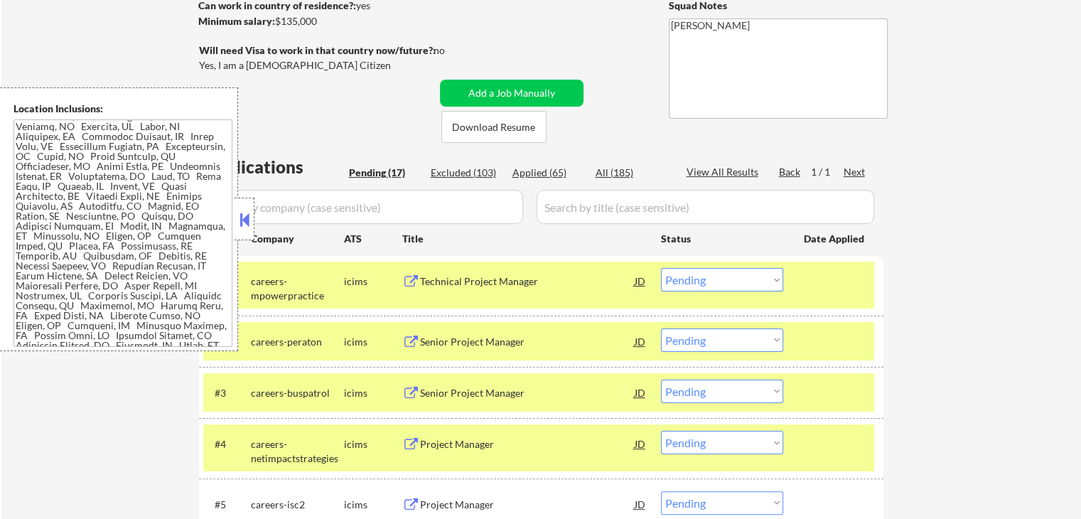
click at [725, 278] on select "Choose an option... Pending Applied Excluded (Questions) Excluded (Expired) Exc…" at bounding box center [722, 279] width 122 height 23
select select ""excluded__expired_""
click at [661, 268] on select "Choose an option... Pending Applied Excluded (Questions) Excluded (Expired) Exc…" at bounding box center [722, 279] width 122 height 23
drag, startPoint x: 686, startPoint y: 340, endPoint x: 694, endPoint y: 364, distance: 24.7
click at [686, 340] on select "Choose an option... Pending Applied Excluded (Questions) Excluded (Expired) Exc…" at bounding box center [722, 339] width 122 height 23
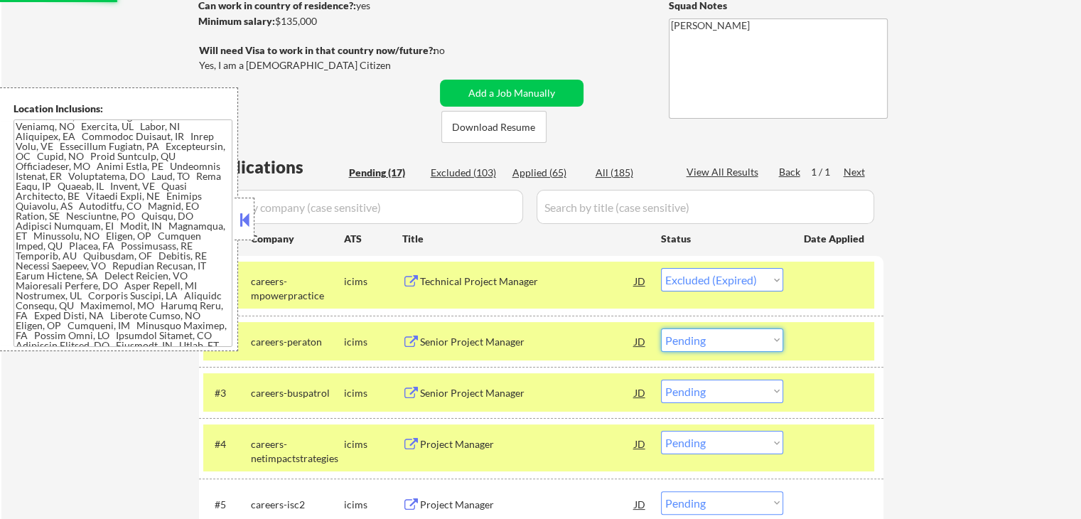
select select ""excluded__expired_""
click at [661, 328] on select "Choose an option... Pending Applied Excluded (Questions) Excluded (Expired) Exc…" at bounding box center [722, 339] width 122 height 23
click at [710, 396] on select "Choose an option... Pending Applied Excluded (Questions) Excluded (Expired) Exc…" at bounding box center [722, 390] width 122 height 23
click at [714, 440] on select "Choose an option... Pending Applied Excluded (Questions) Excluded (Expired) Exc…" at bounding box center [722, 442] width 122 height 23
select select ""pending""
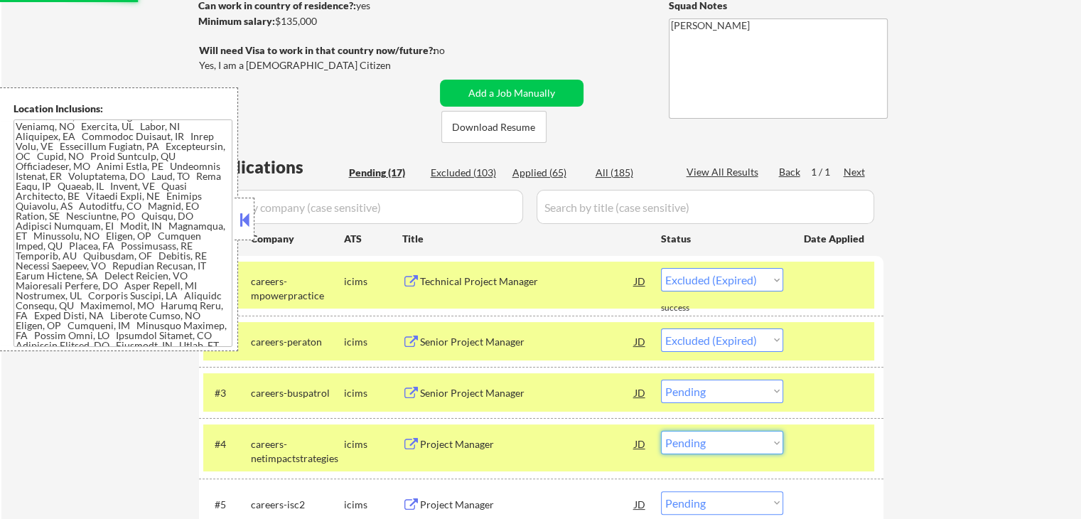
select select ""pending""
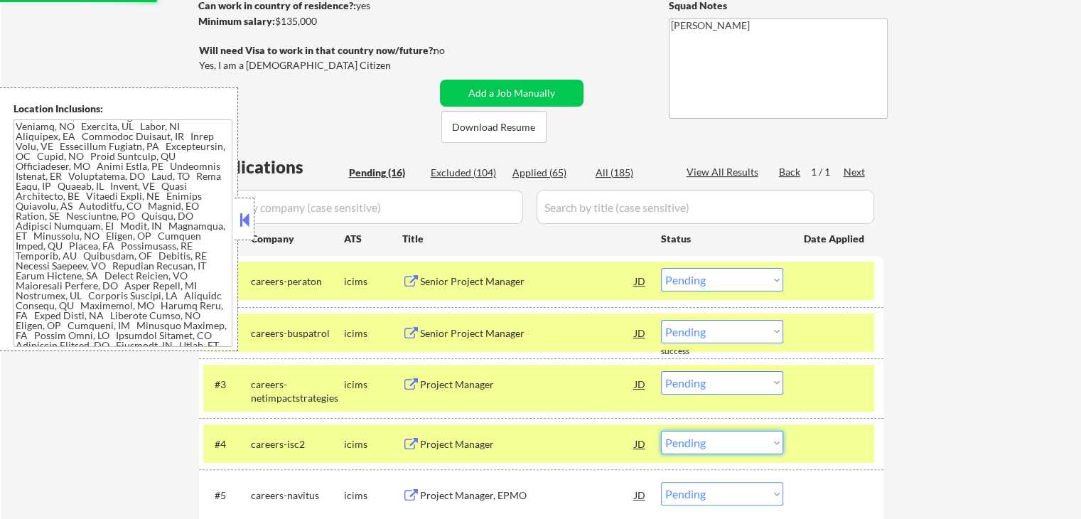
select select ""excluded__expired_""
click at [661, 431] on select "Choose an option... Pending Applied Excluded (Questions) Excluded (Expired) Exc…" at bounding box center [722, 442] width 122 height 23
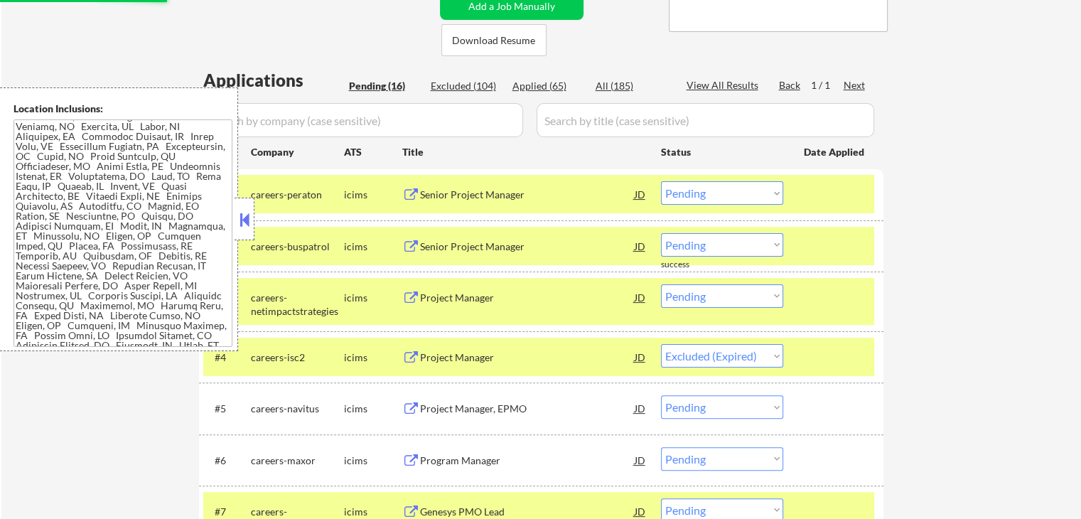
scroll to position [426, 0]
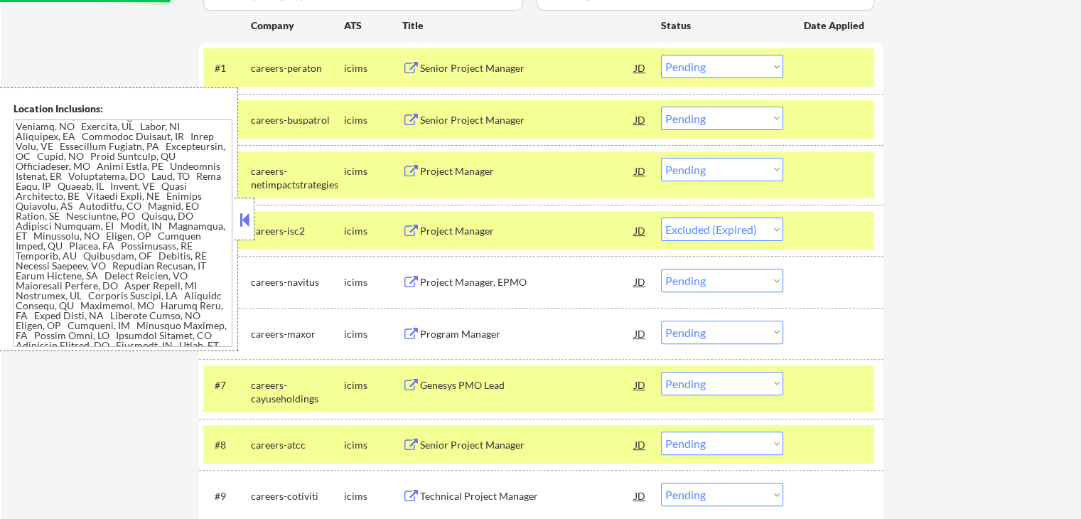
click at [992, 237] on div "← Return to /applysquad Mailslurp Inbox Job Search Builder [PERSON_NAME] User E…" at bounding box center [540, 296] width 1079 height 1331
select select ""pending""
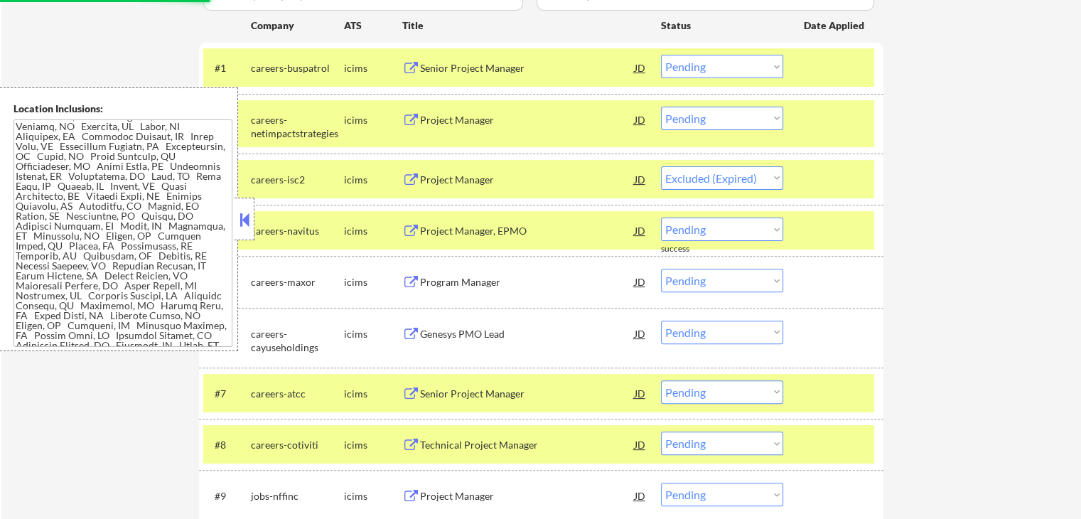
select select ""pending""
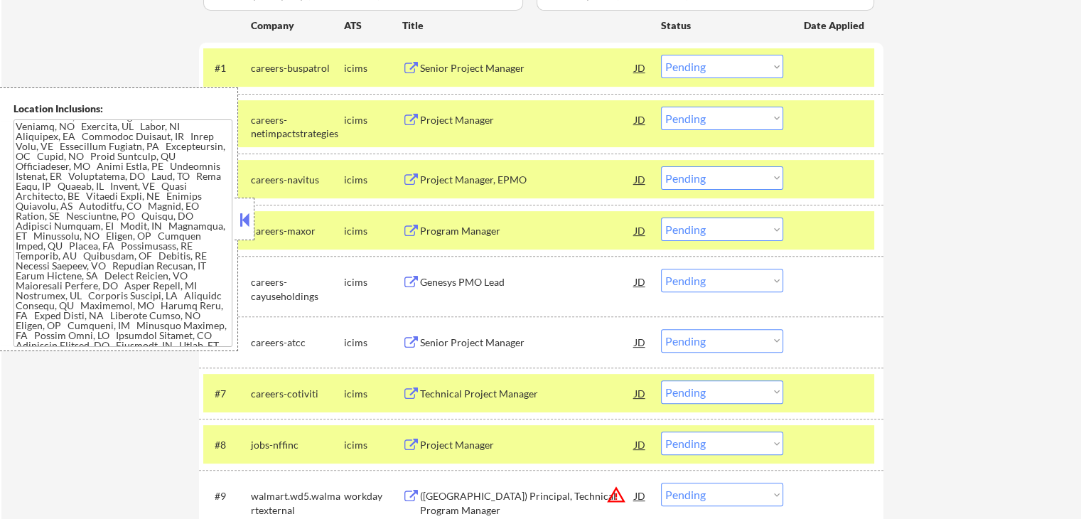
click at [969, 213] on div "← Return to /applysquad Mailslurp Inbox Job Search Builder [PERSON_NAME] User E…" at bounding box center [540, 245] width 1079 height 1228
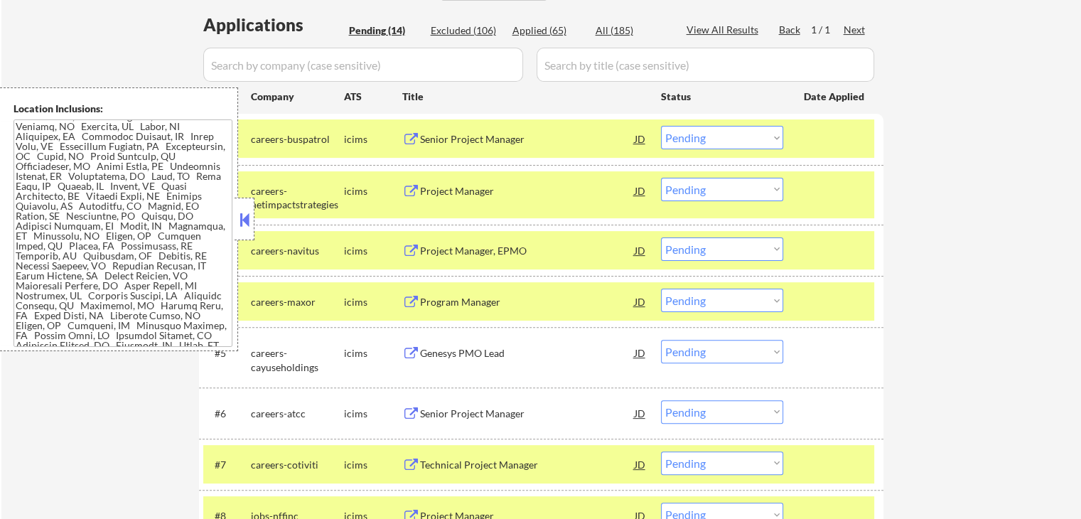
drag, startPoint x: 973, startPoint y: 194, endPoint x: 971, endPoint y: 205, distance: 11.5
click at [973, 194] on div "← Return to /applysquad Mailslurp Inbox Job Search Builder [PERSON_NAME] User E…" at bounding box center [540, 316] width 1079 height 1228
click at [413, 141] on button at bounding box center [411, 139] width 18 height 13
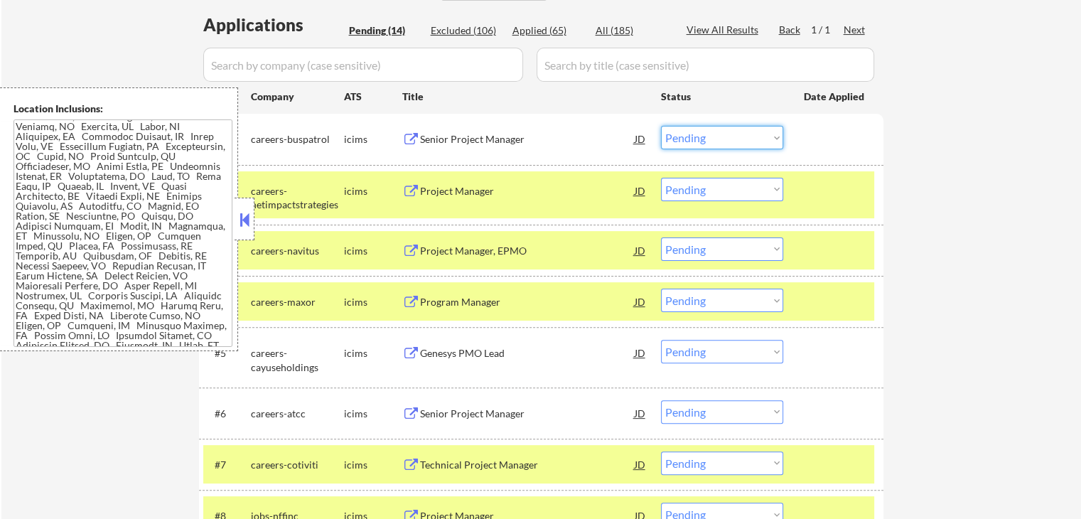
click at [684, 129] on select "Choose an option... Pending Applied Excluded (Questions) Excluded (Expired) Exc…" at bounding box center [722, 137] width 122 height 23
click at [661, 126] on select "Choose an option... Pending Applied Excluded (Questions) Excluded (Expired) Exc…" at bounding box center [722, 137] width 122 height 23
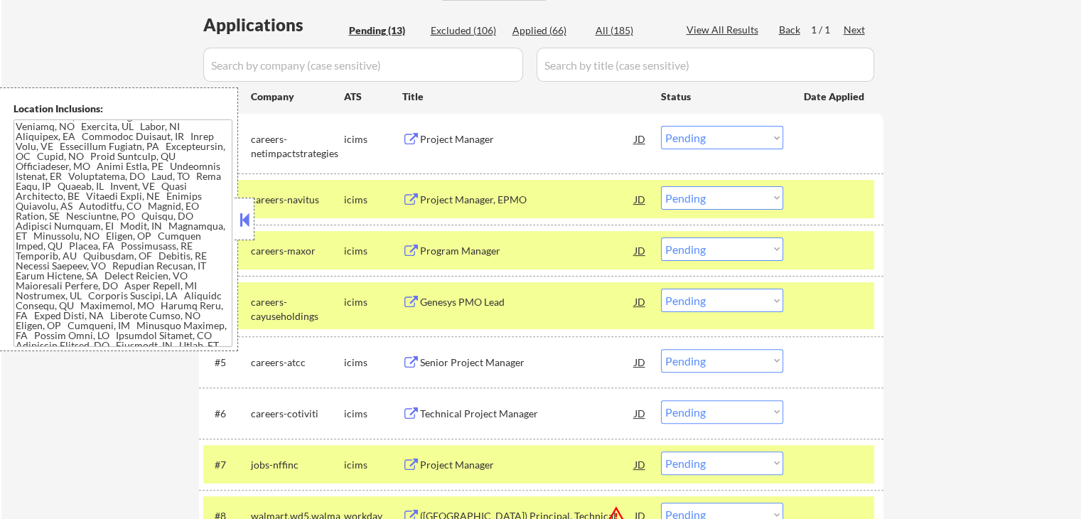
click at [407, 134] on button at bounding box center [411, 139] width 18 height 13
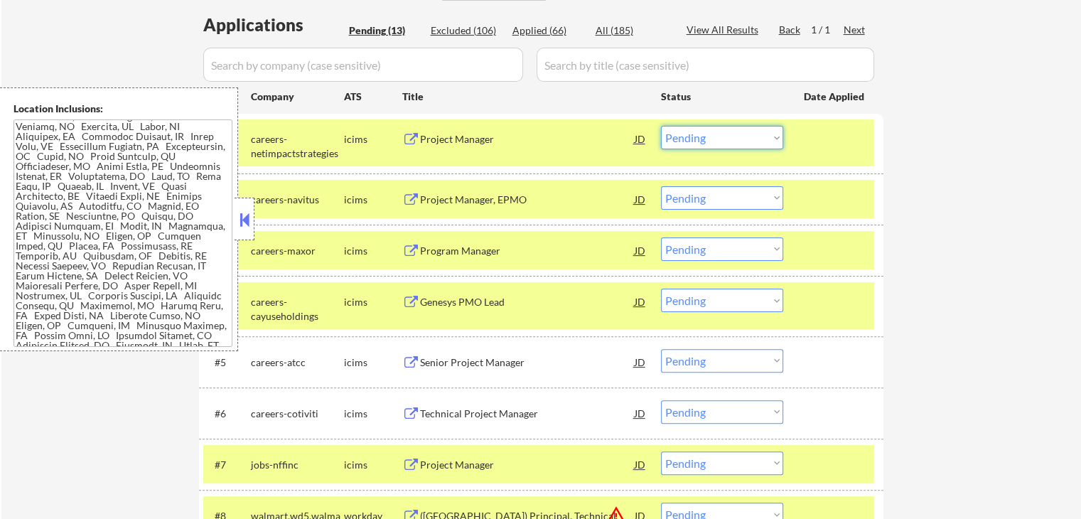
click at [716, 140] on select "Choose an option... Pending Applied Excluded (Questions) Excluded (Expired) Exc…" at bounding box center [722, 137] width 122 height 23
click at [661, 126] on select "Choose an option... Pending Applied Excluded (Questions) Excluded (Expired) Exc…" at bounding box center [722, 137] width 122 height 23
click at [409, 195] on button at bounding box center [411, 199] width 18 height 13
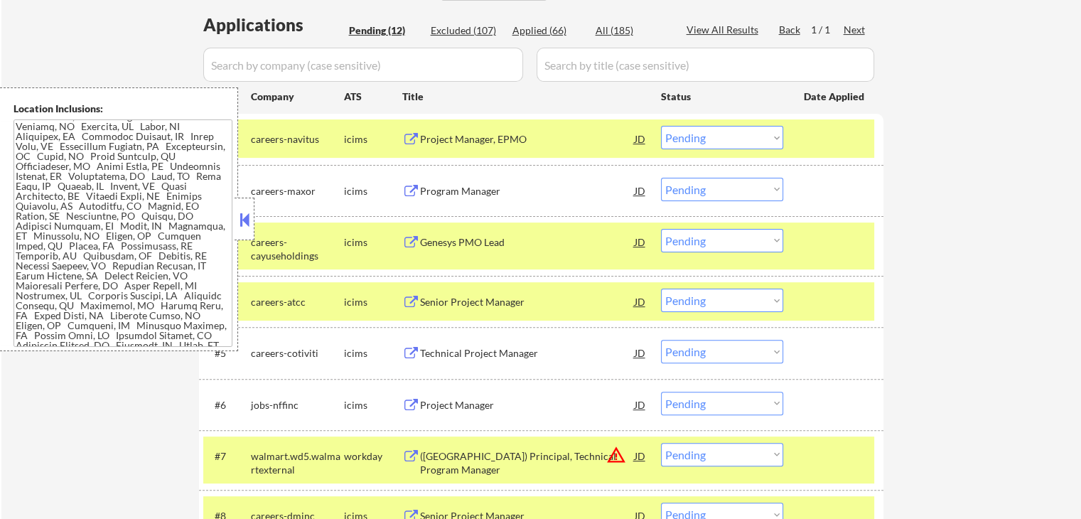
drag, startPoint x: 702, startPoint y: 136, endPoint x: 702, endPoint y: 148, distance: 12.1
click at [701, 136] on select "Choose an option... Pending Applied Excluded (Questions) Excluded (Expired) Exc…" at bounding box center [722, 137] width 122 height 23
click at [661, 126] on select "Choose an option... Pending Applied Excluded (Questions) Excluded (Expired) Exc…" at bounding box center [722, 137] width 122 height 23
click at [409, 185] on button at bounding box center [411, 191] width 18 height 13
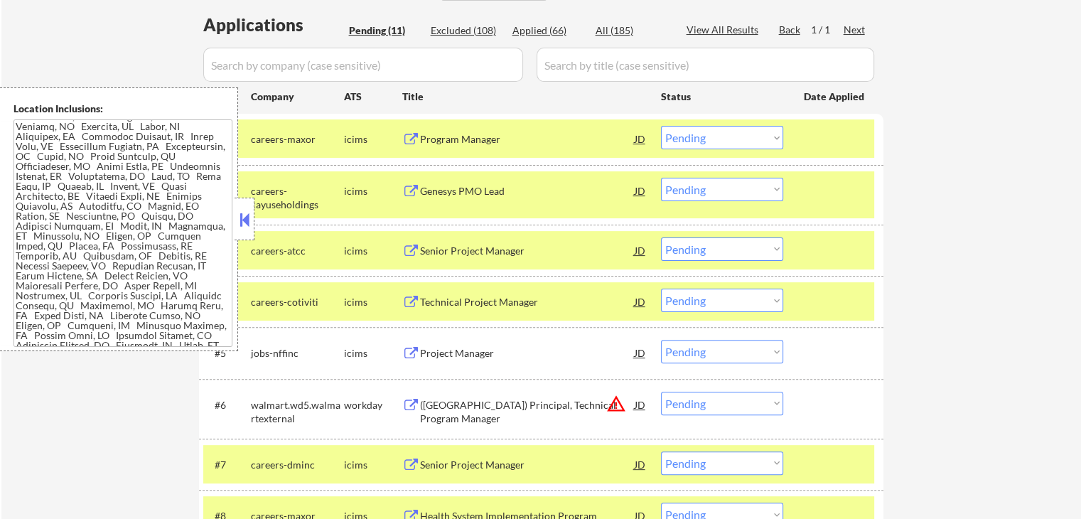
click at [408, 188] on button at bounding box center [411, 191] width 18 height 13
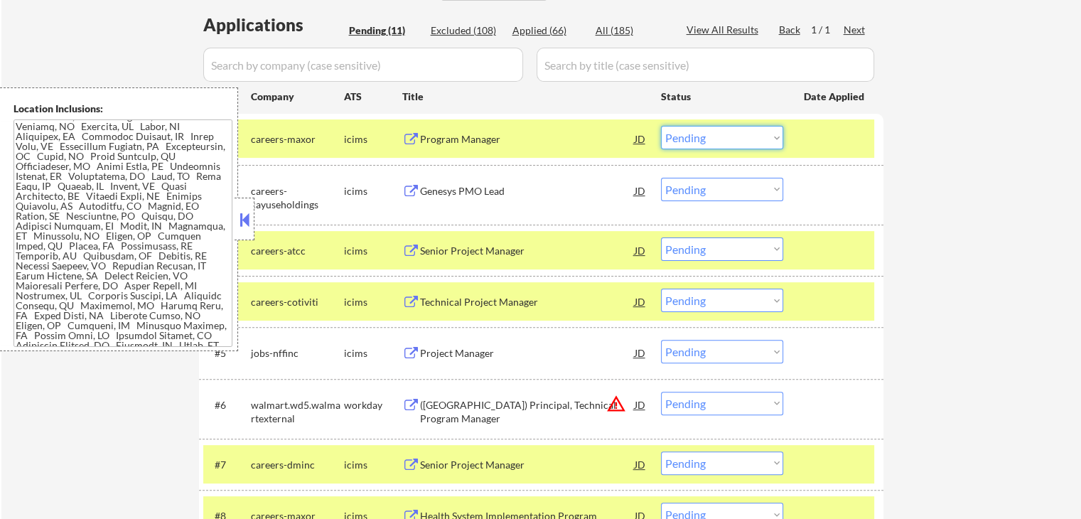
click at [724, 139] on select "Choose an option... Pending Applied Excluded (Questions) Excluded (Expired) Exc…" at bounding box center [722, 137] width 122 height 23
click at [661, 126] on select "Choose an option... Pending Applied Excluded (Questions) Excluded (Expired) Exc…" at bounding box center [722, 137] width 122 height 23
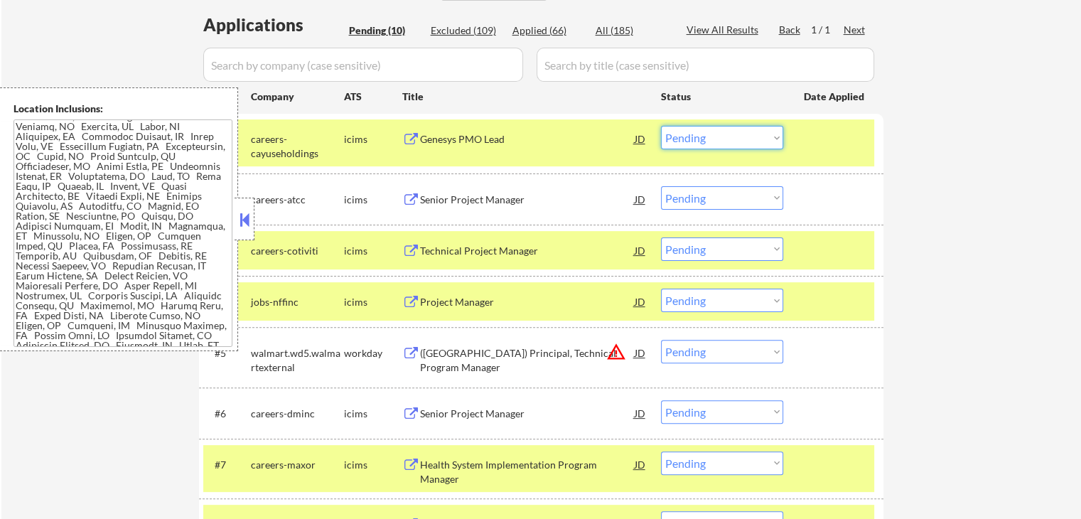
click at [727, 139] on select "Choose an option... Pending Applied Excluded (Questions) Excluded (Expired) Exc…" at bounding box center [722, 137] width 122 height 23
click at [661, 126] on select "Choose an option... Pending Applied Excluded (Questions) Excluded (Expired) Exc…" at bounding box center [722, 137] width 122 height 23
select select ""pending""
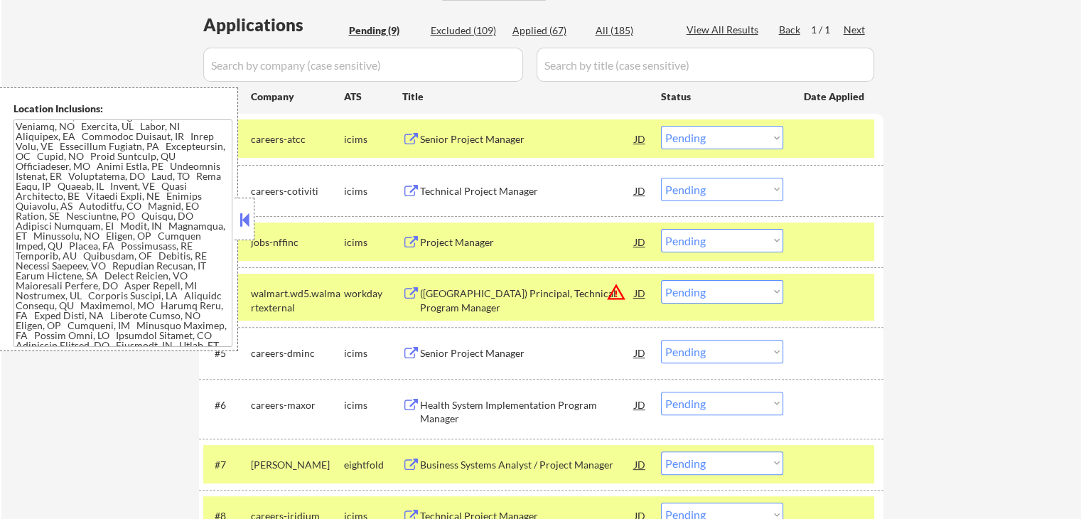
click at [940, 187] on div "← Return to /applysquad Mailslurp Inbox Job Search Builder [PERSON_NAME] User E…" at bounding box center [540, 178] width 1079 height 953
click at [612, 296] on button "warning_amber" at bounding box center [616, 292] width 20 height 20
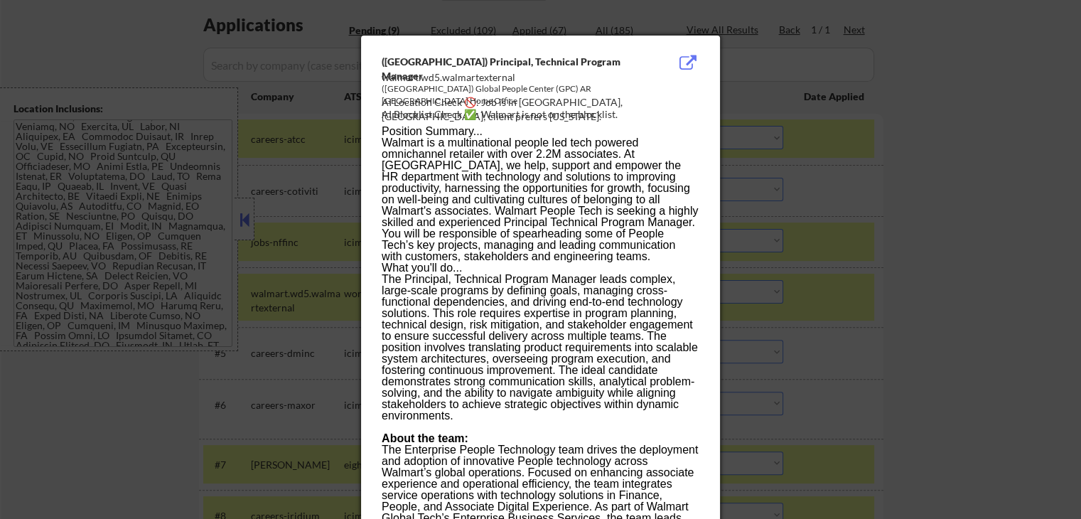
click at [947, 274] on div at bounding box center [540, 259] width 1081 height 519
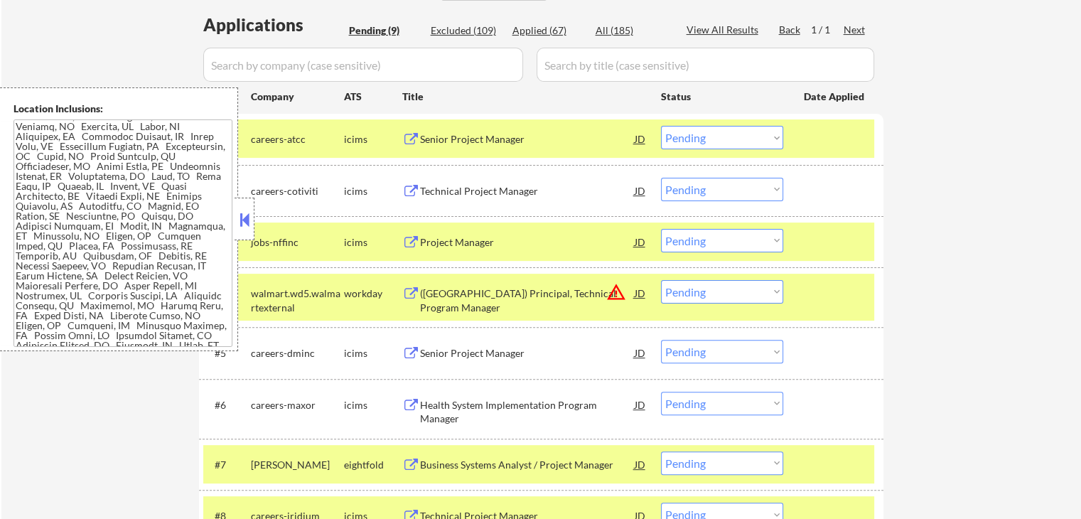
click at [708, 292] on select "Choose an option... Pending Applied Excluded (Questions) Excluded (Expired) Exc…" at bounding box center [722, 291] width 122 height 23
click at [661, 280] on select "Choose an option... Pending Applied Excluded (Questions) Excluded (Expired) Exc…" at bounding box center [722, 291] width 122 height 23
select select ""pending""
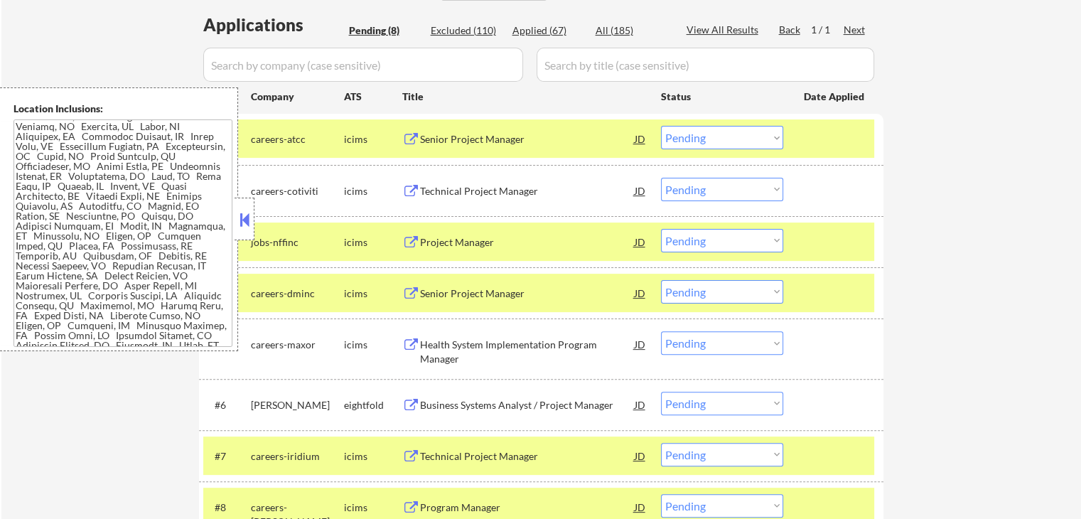
click at [921, 342] on div "← Return to /applysquad Mailslurp Inbox Job Search Builder [PERSON_NAME] User E…" at bounding box center [540, 149] width 1079 height 894
click at [412, 133] on button at bounding box center [411, 139] width 18 height 13
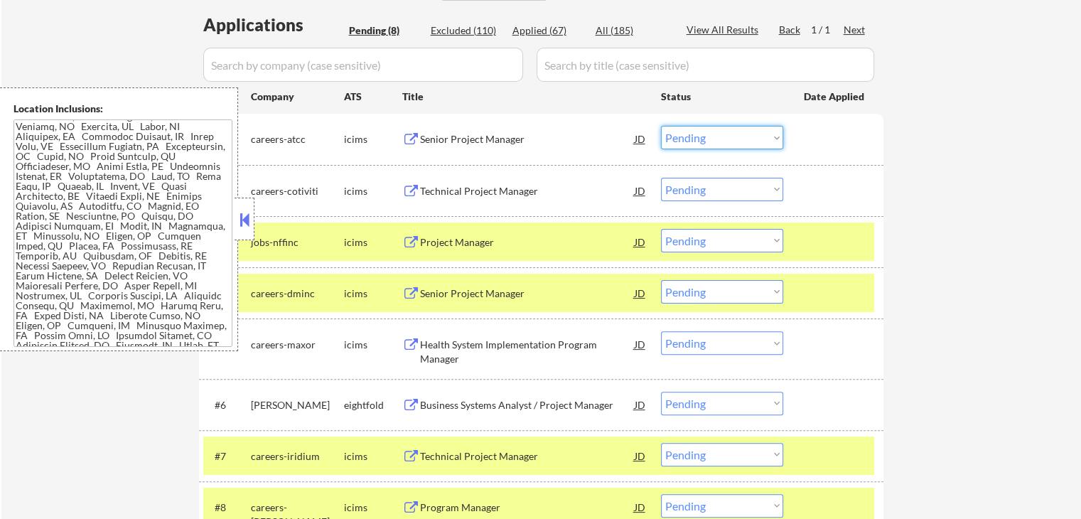
click at [705, 134] on select "Choose an option... Pending Applied Excluded (Questions) Excluded (Expired) Exc…" at bounding box center [722, 137] width 122 height 23
click at [661, 126] on select "Choose an option... Pending Applied Excluded (Questions) Excluded (Expired) Exc…" at bounding box center [722, 137] width 122 height 23
click at [414, 239] on button at bounding box center [411, 242] width 18 height 13
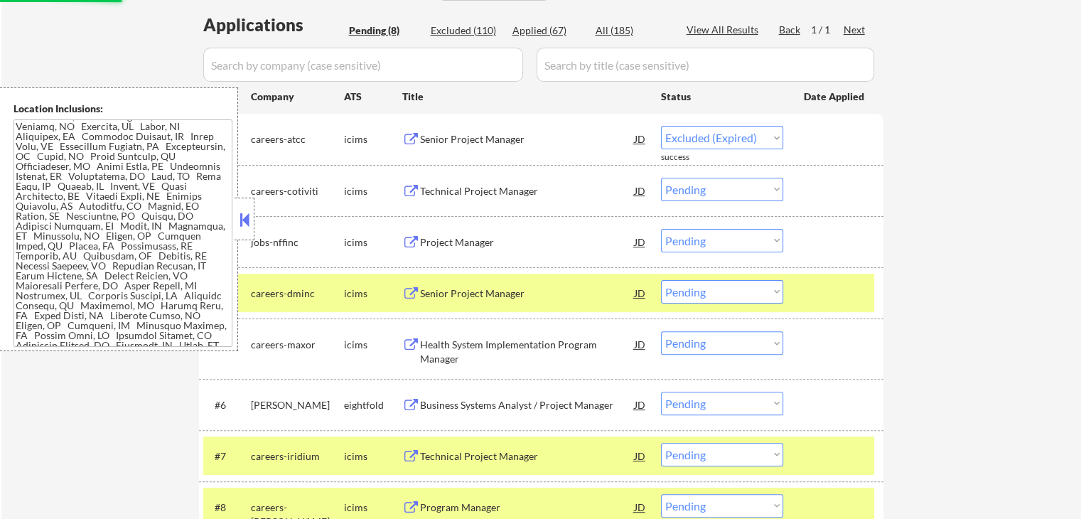
select select ""pending""
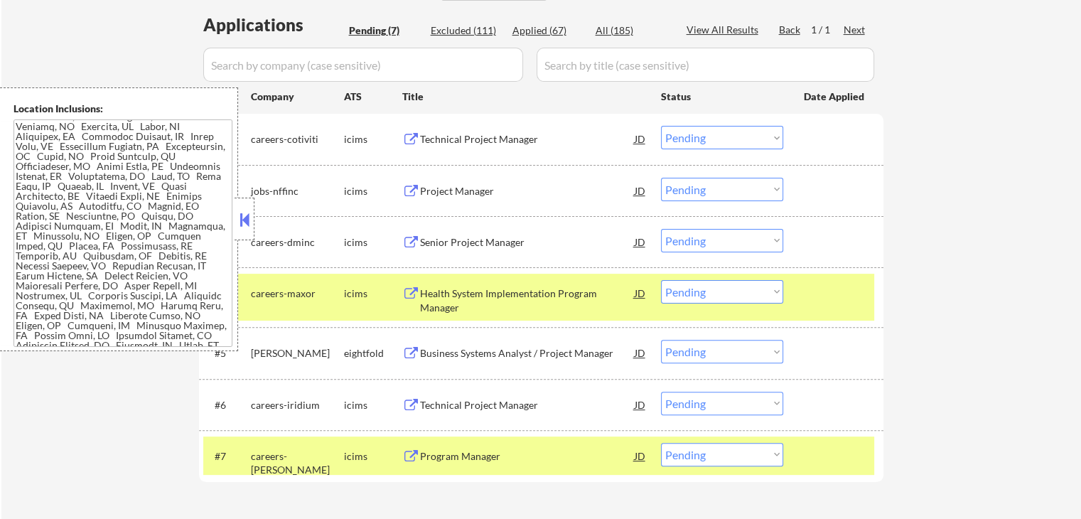
click at [707, 142] on select "Choose an option... Pending Applied Excluded (Questions) Excluded (Expired) Exc…" at bounding box center [722, 137] width 122 height 23
click at [661, 126] on select "Choose an option... Pending Applied Excluded (Questions) Excluded (Expired) Exc…" at bounding box center [722, 137] width 122 height 23
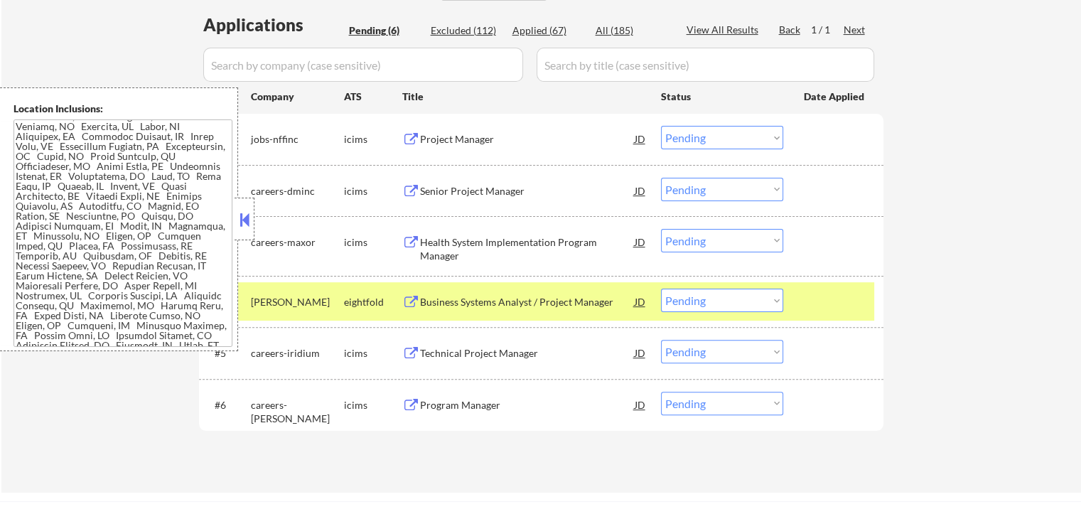
click at [408, 140] on button at bounding box center [411, 139] width 18 height 13
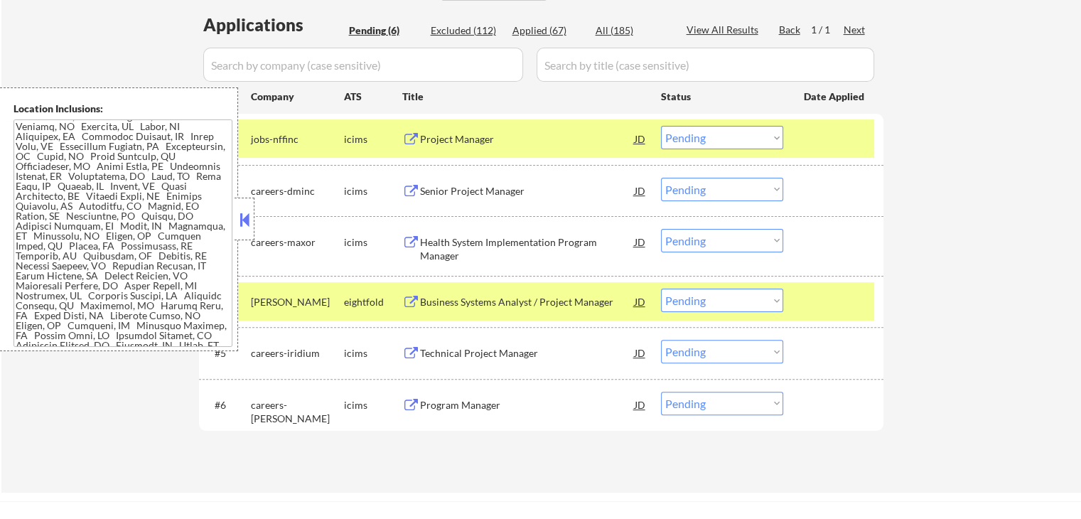
click at [727, 133] on select "Choose an option... Pending Applied Excluded (Questions) Excluded (Expired) Exc…" at bounding box center [722, 137] width 122 height 23
click at [661, 126] on select "Choose an option... Pending Applied Excluded (Questions) Excluded (Expired) Exc…" at bounding box center [722, 137] width 122 height 23
click at [411, 184] on div "Senior Project Manager JD" at bounding box center [524, 191] width 245 height 26
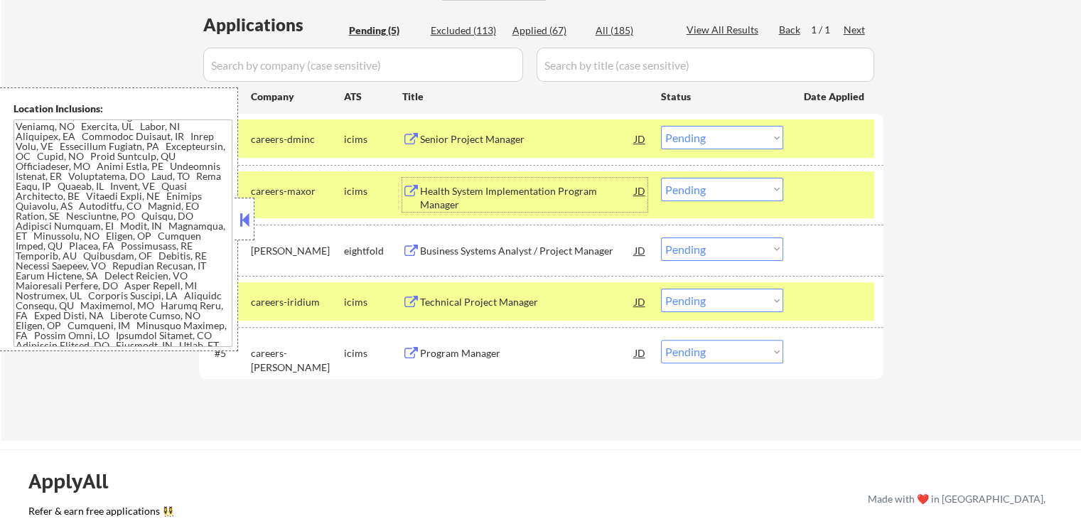
click at [720, 136] on select "Choose an option... Pending Applied Excluded (Questions) Excluded (Expired) Exc…" at bounding box center [722, 137] width 122 height 23
click at [661, 126] on select "Choose an option... Pending Applied Excluded (Questions) Excluded (Expired) Exc…" at bounding box center [722, 137] width 122 height 23
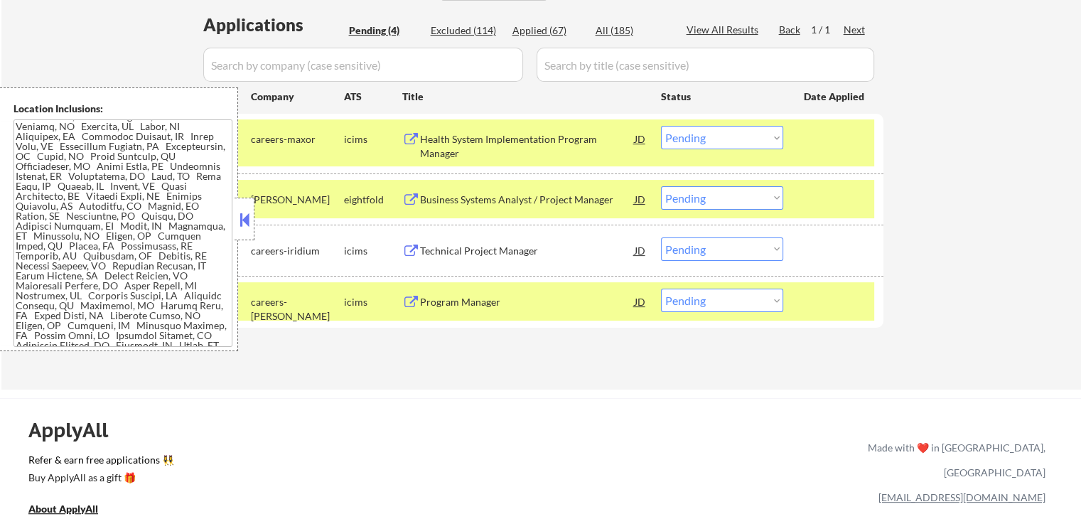
click at [415, 135] on button at bounding box center [411, 139] width 18 height 13
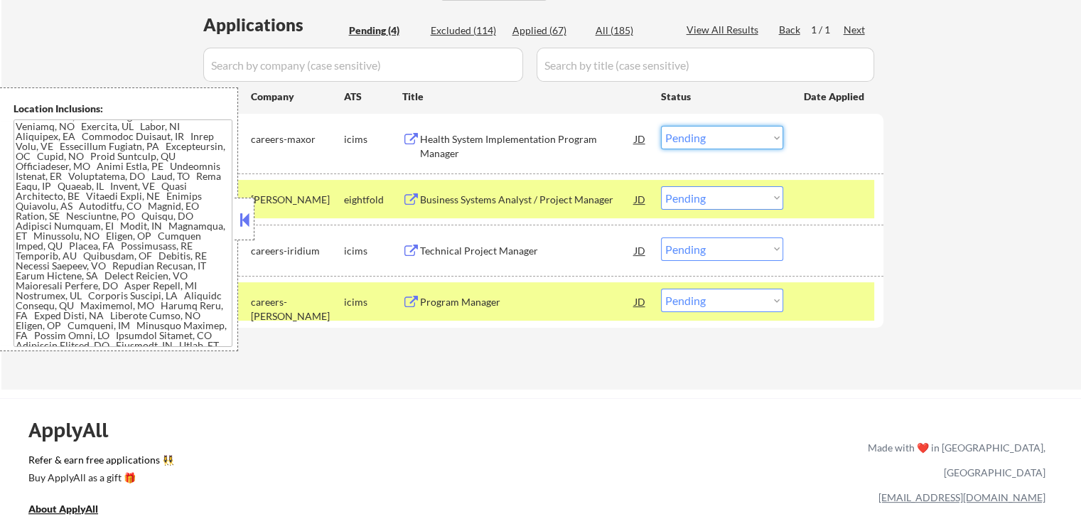
click at [699, 139] on select "Choose an option... Pending Applied Excluded (Questions) Excluded (Expired) Exc…" at bounding box center [722, 137] width 122 height 23
click at [661, 126] on select "Choose an option... Pending Applied Excluded (Questions) Excluded (Expired) Exc…" at bounding box center [722, 137] width 122 height 23
click at [406, 195] on button at bounding box center [411, 199] width 18 height 13
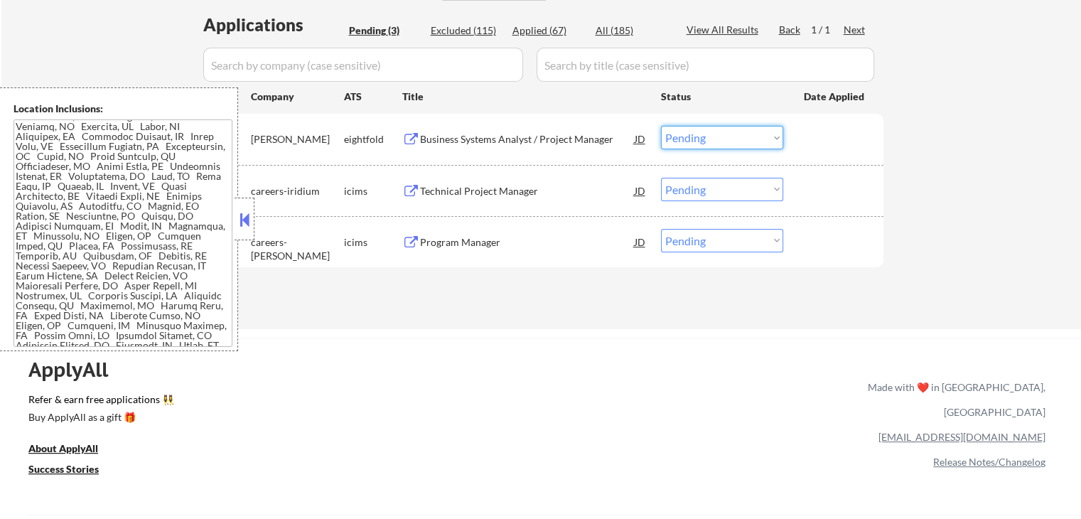
click at [740, 146] on select "Choose an option... Pending Applied Excluded (Questions) Excluded (Expired) Exc…" at bounding box center [722, 137] width 122 height 23
click at [661, 126] on select "Choose an option... Pending Applied Excluded (Questions) Excluded (Expired) Exc…" at bounding box center [722, 137] width 122 height 23
click at [399, 195] on div "icims" at bounding box center [373, 191] width 58 height 14
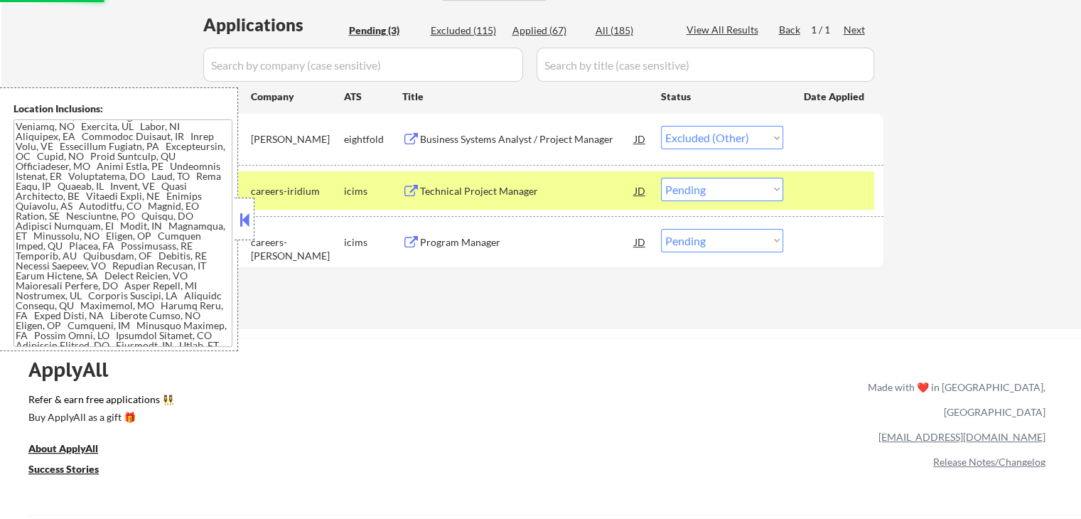
click at [421, 185] on div "Technical Project Manager" at bounding box center [527, 191] width 215 height 14
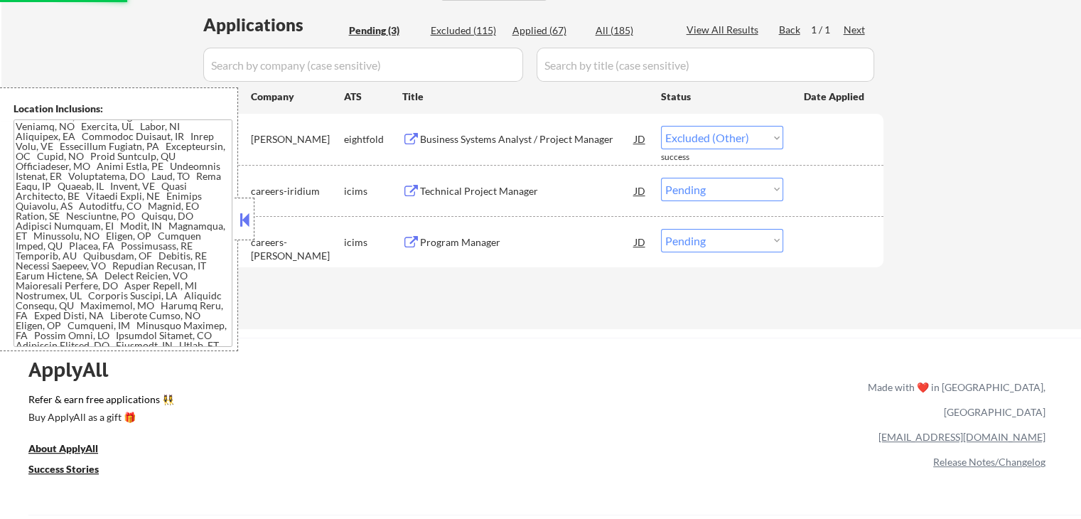
select select ""pending""
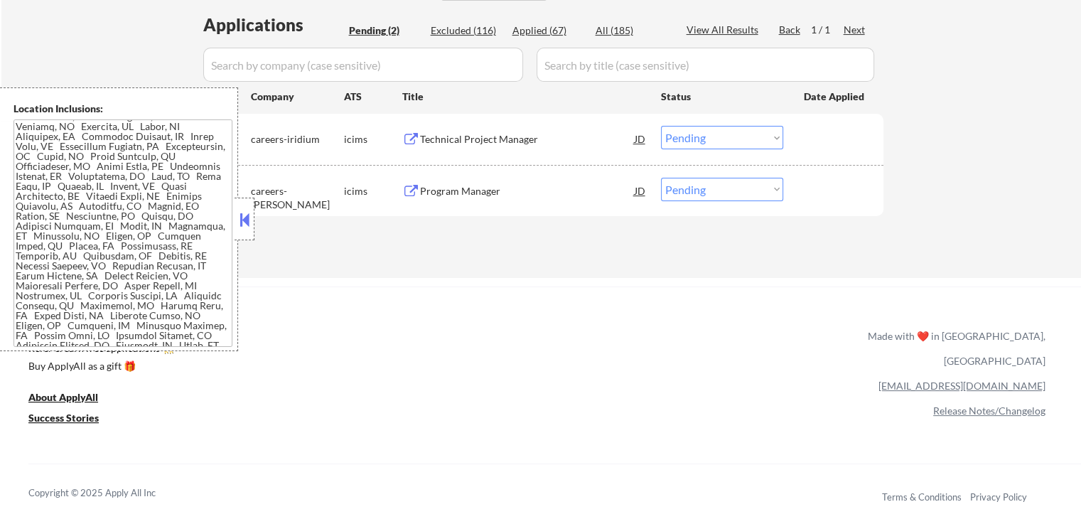
click at [406, 188] on button at bounding box center [411, 191] width 18 height 13
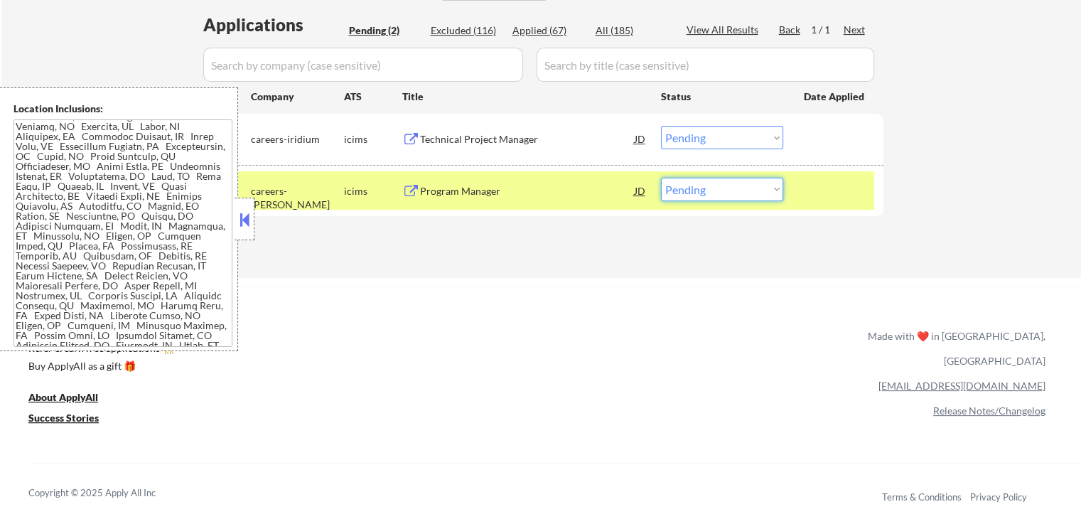
click at [713, 180] on select "Choose an option... Pending Applied Excluded (Questions) Excluded (Expired) Exc…" at bounding box center [722, 189] width 122 height 23
select select ""excluded__expired_""
click at [661, 178] on select "Choose an option... Pending Applied Excluded (Questions) Excluded (Expired) Exc…" at bounding box center [722, 189] width 122 height 23
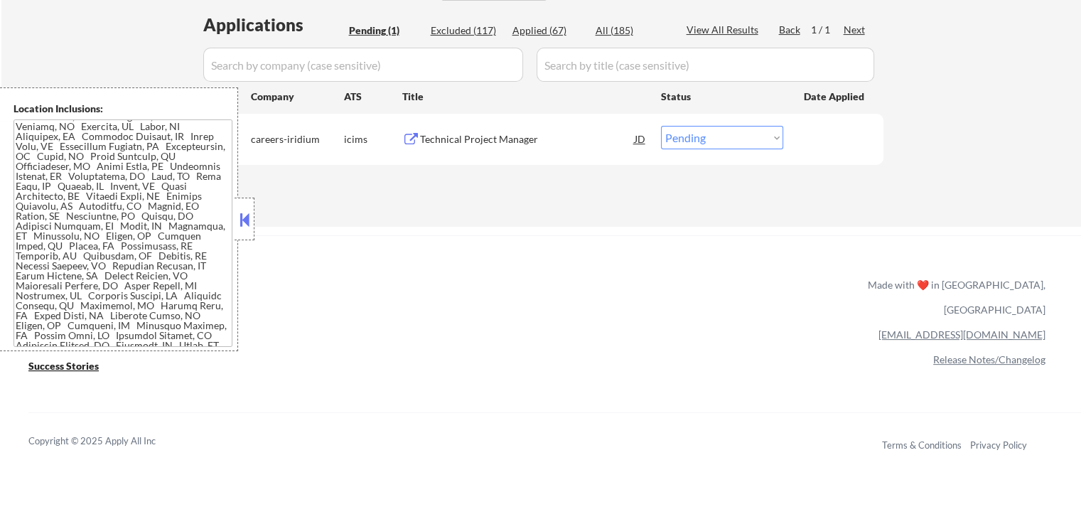
click at [715, 140] on select "Choose an option... Pending Applied Excluded (Questions) Excluded (Expired) Exc…" at bounding box center [722, 137] width 122 height 23
select select ""excluded__location_""
click at [661, 126] on select "Choose an option... Pending Applied Excluded (Questions) Excluded (Expired) Exc…" at bounding box center [722, 137] width 122 height 23
